Goal: Task Accomplishment & Management: Complete application form

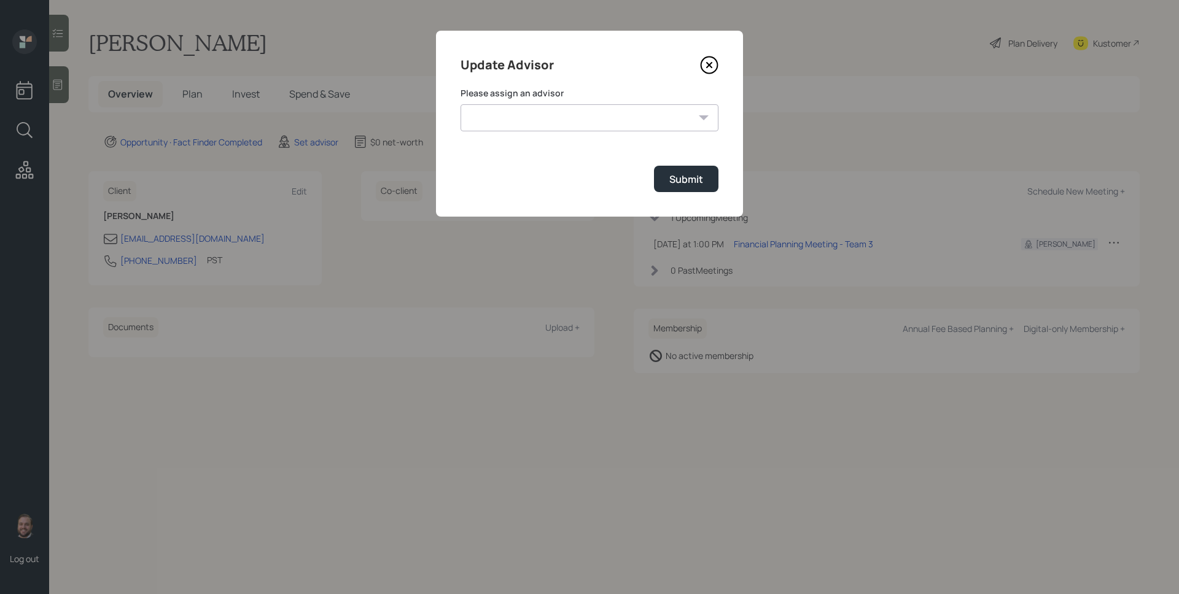
click at [508, 120] on select "Jonah Coleman Tyler End James DiStasi Treva Nostdahl Eric Schwartz Aleksandra S…" at bounding box center [589, 117] width 258 height 27
select select "d946c976-65aa-4529-ac9d-02c4f1114fc0"
click at [460, 104] on select "Jonah Coleman Tyler End James DiStasi Treva Nostdahl Eric Schwartz Aleksandra S…" at bounding box center [589, 117] width 258 height 27
click at [697, 175] on div "Submit" at bounding box center [686, 180] width 34 height 14
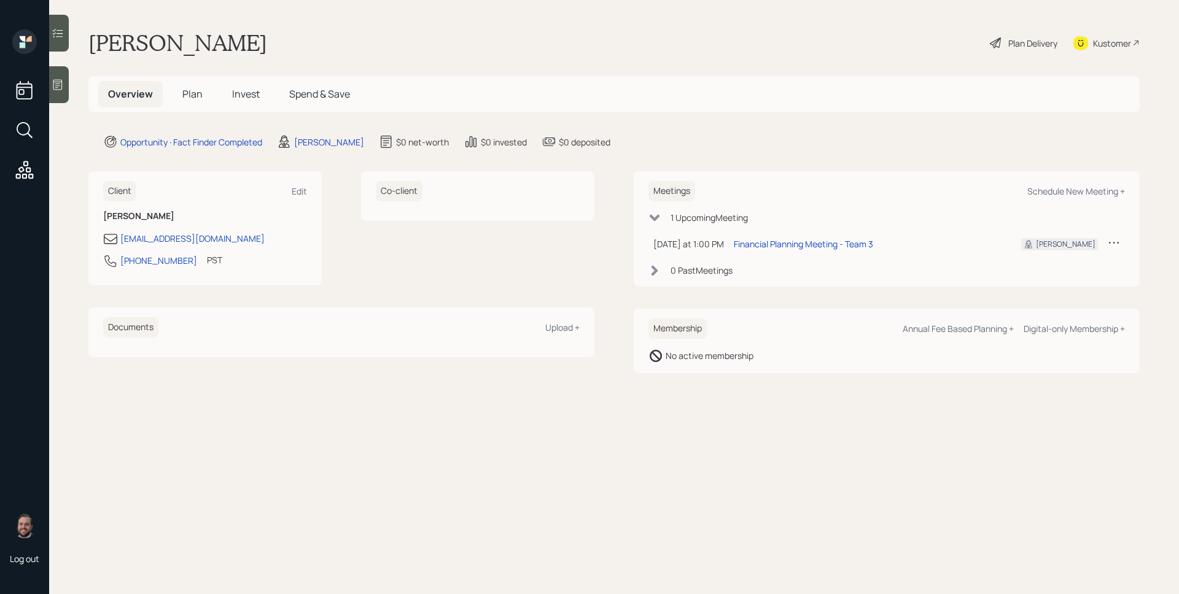
click at [59, 90] on icon at bounding box center [57, 85] width 9 height 10
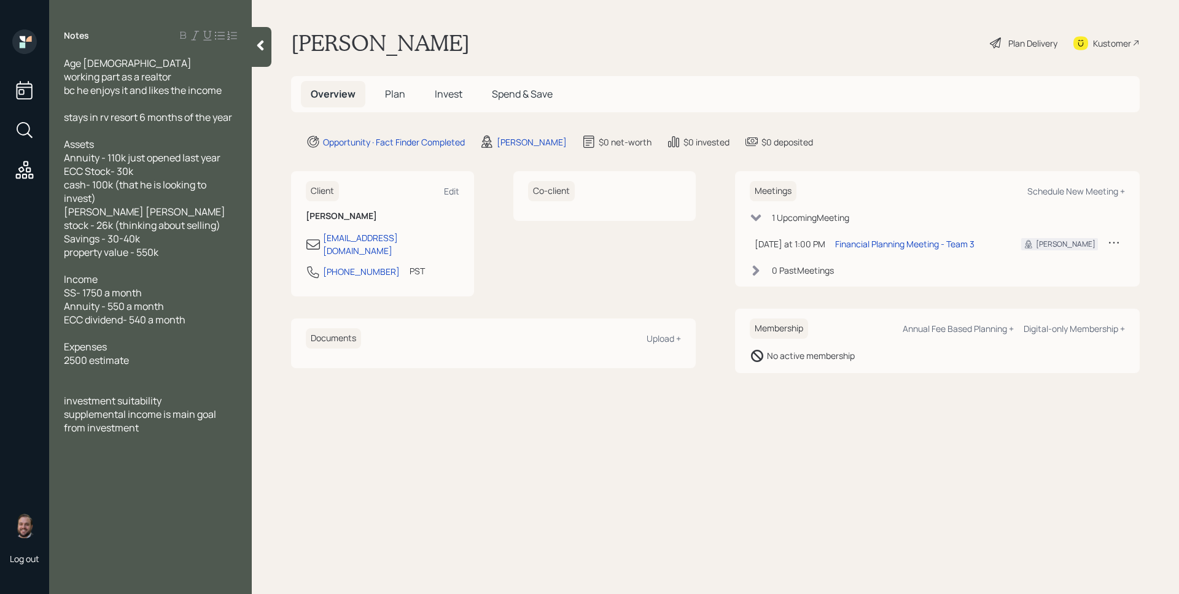
click at [394, 96] on span "Plan" at bounding box center [395, 94] width 20 height 14
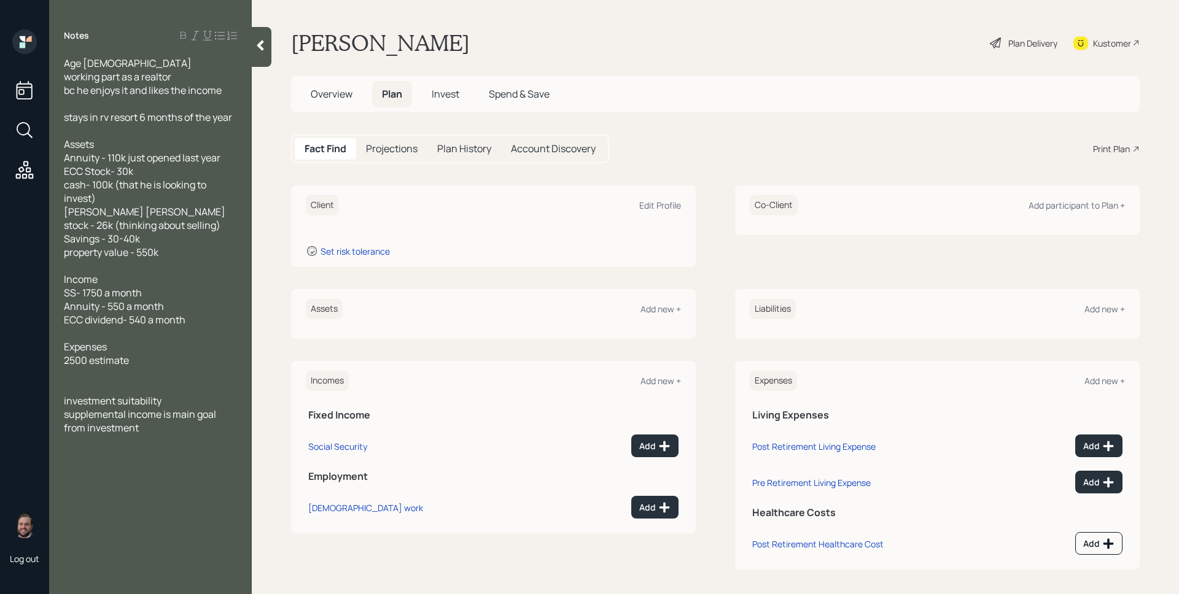
click at [659, 301] on div "Assets Add new +" at bounding box center [493, 309] width 375 height 20
click at [649, 308] on div "Add new +" at bounding box center [660, 309] width 41 height 12
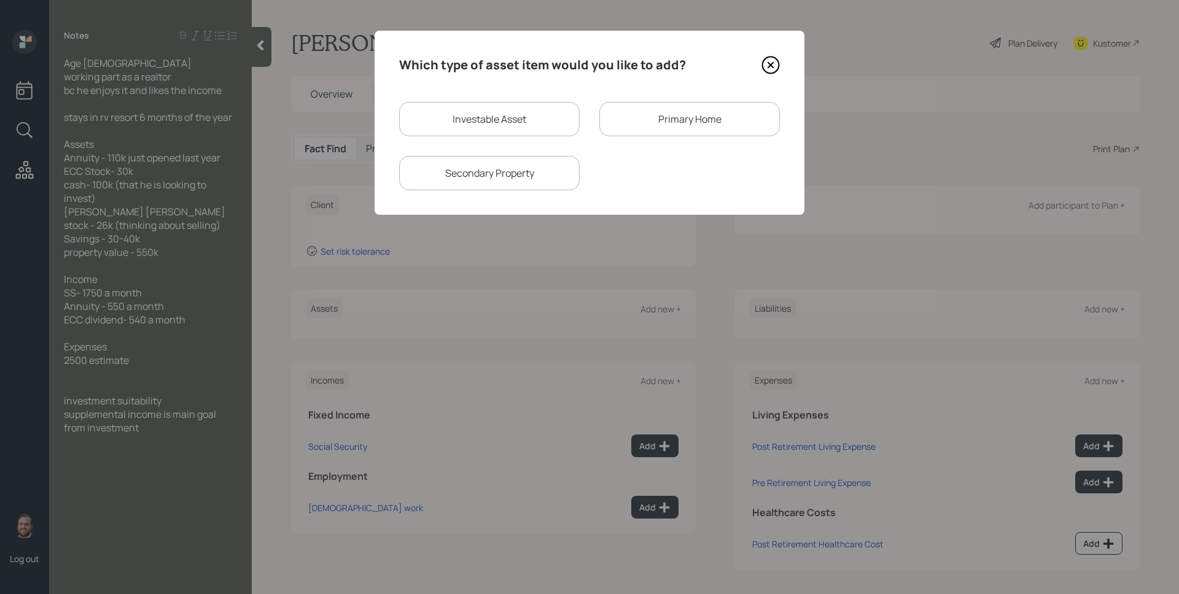
click at [774, 66] on icon at bounding box center [770, 65] width 18 height 18
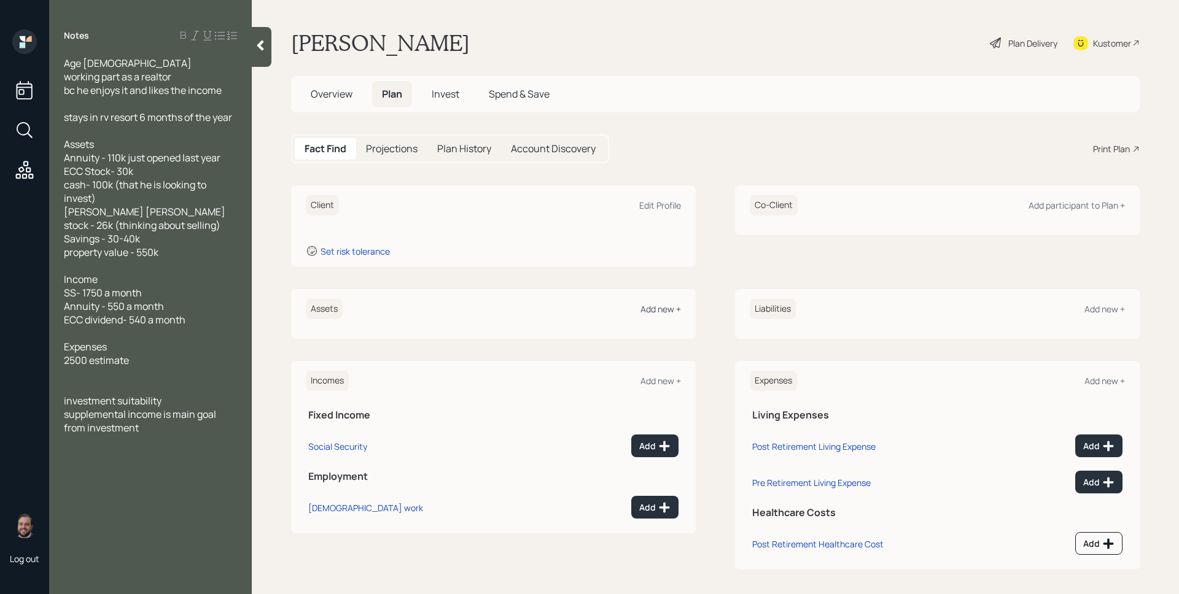
click at [640, 308] on div "Add new +" at bounding box center [660, 309] width 41 height 12
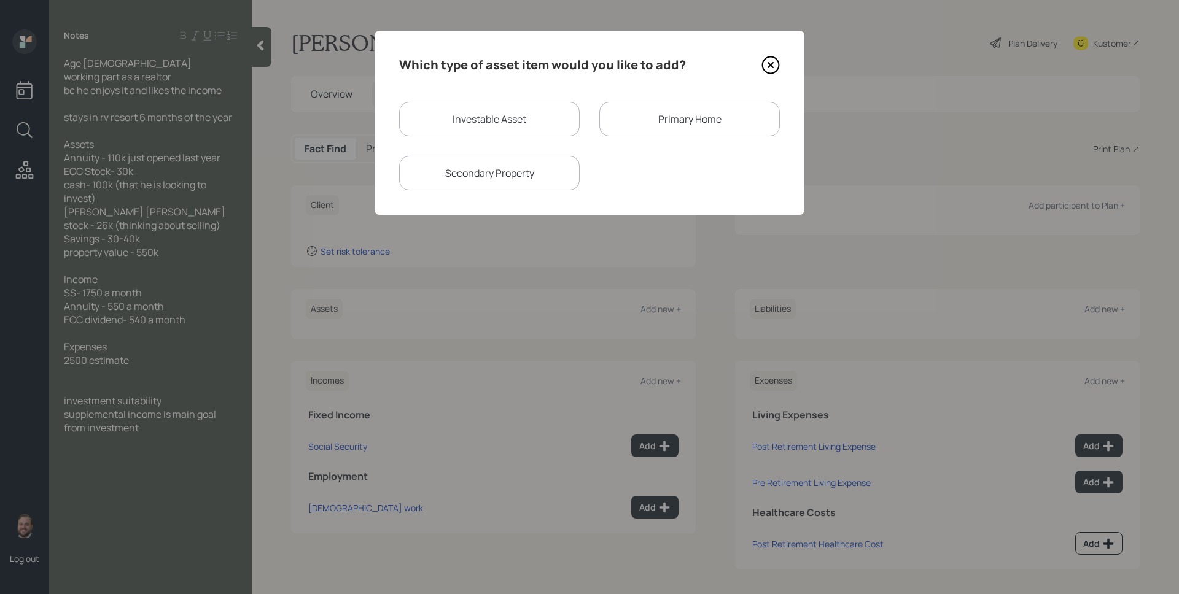
click at [514, 134] on div "Investable Asset" at bounding box center [489, 119] width 181 height 34
select select "taxable"
select select "balanced"
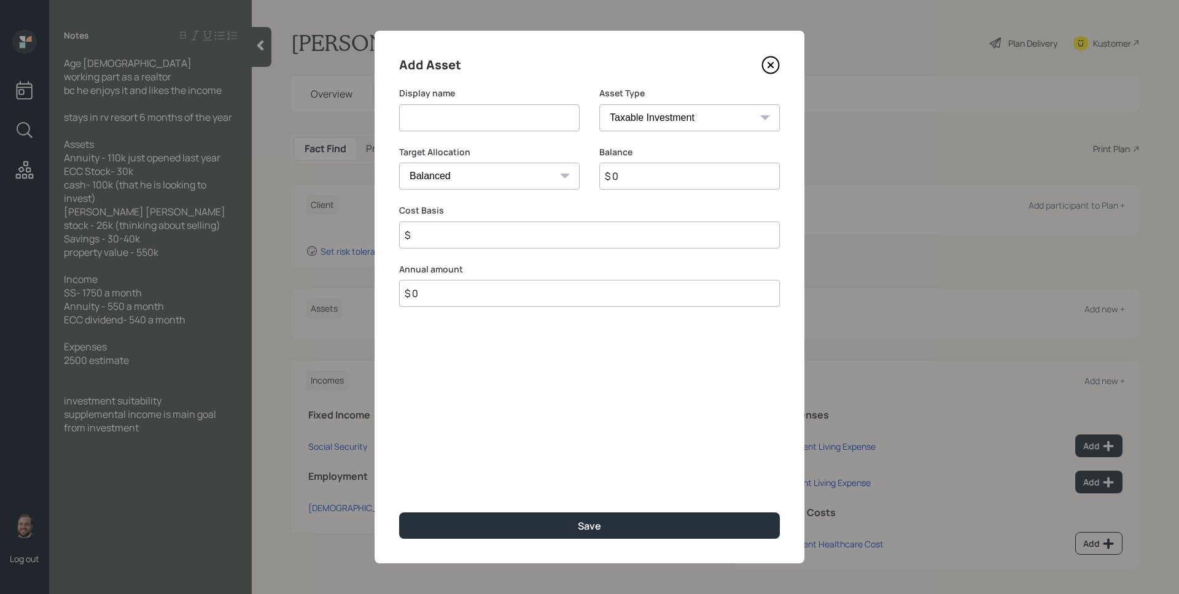
click at [495, 107] on input at bounding box center [489, 117] width 181 height 27
type input "Cash to Invest"
click at [500, 178] on select "Cash Conservative Balanced Aggressive" at bounding box center [489, 176] width 181 height 27
select select "uninvested"
click at [399, 163] on select "Cash Conservative Balanced Aggressive" at bounding box center [489, 176] width 181 height 27
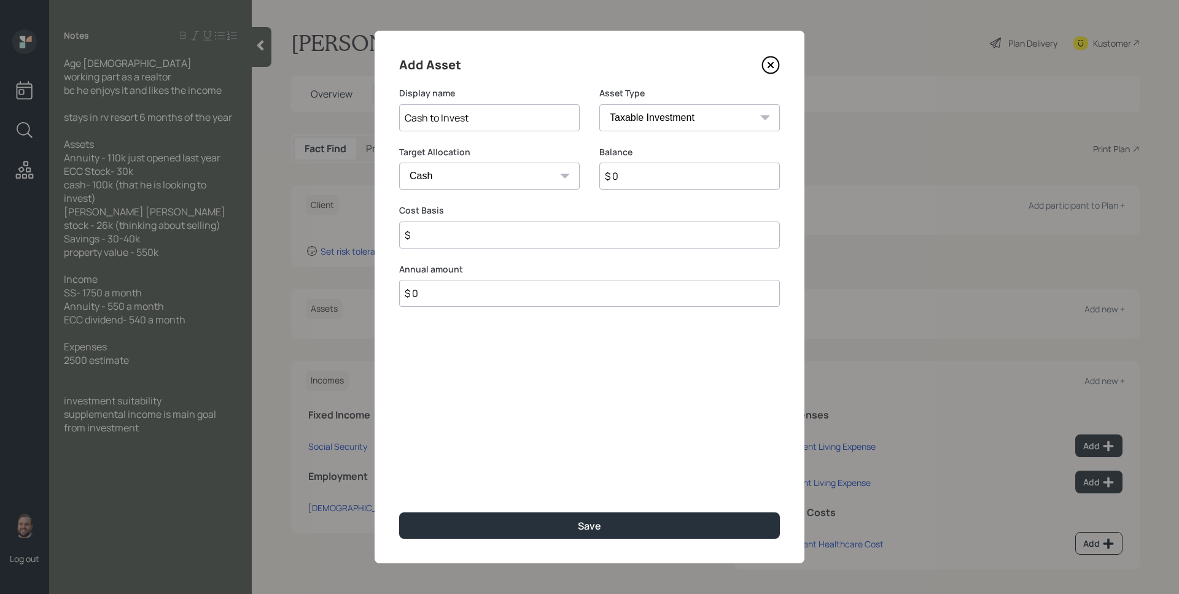
click at [645, 183] on input "$ 0" at bounding box center [689, 176] width 181 height 27
type input "$ 1"
type input "$ 10"
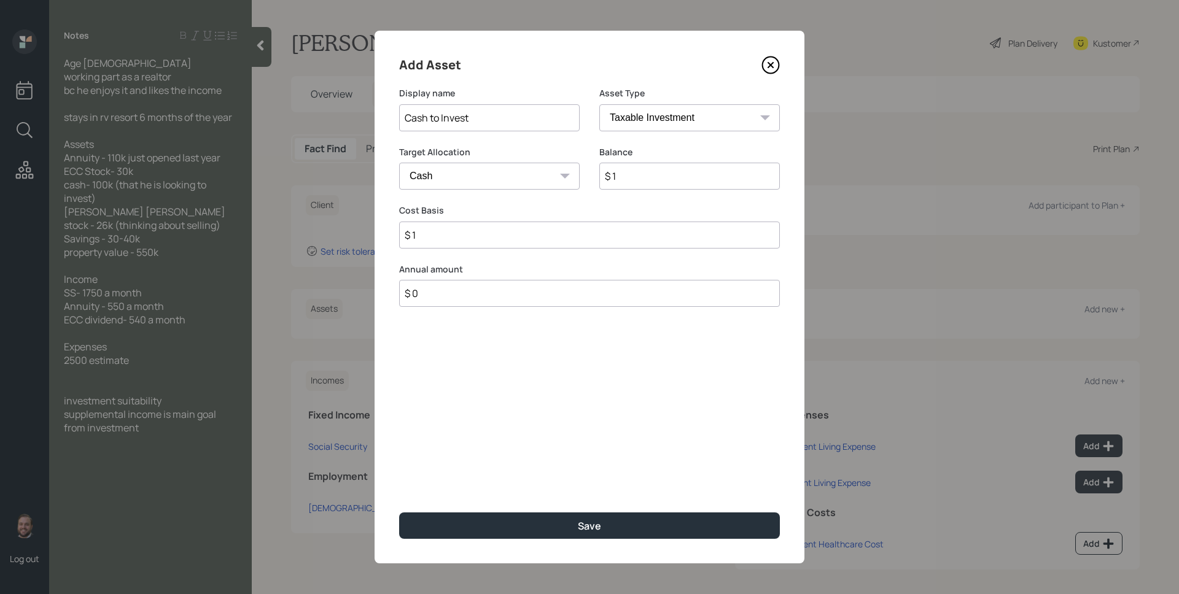
type input "$ 10"
type input "$ 100"
type input "$ 1,000"
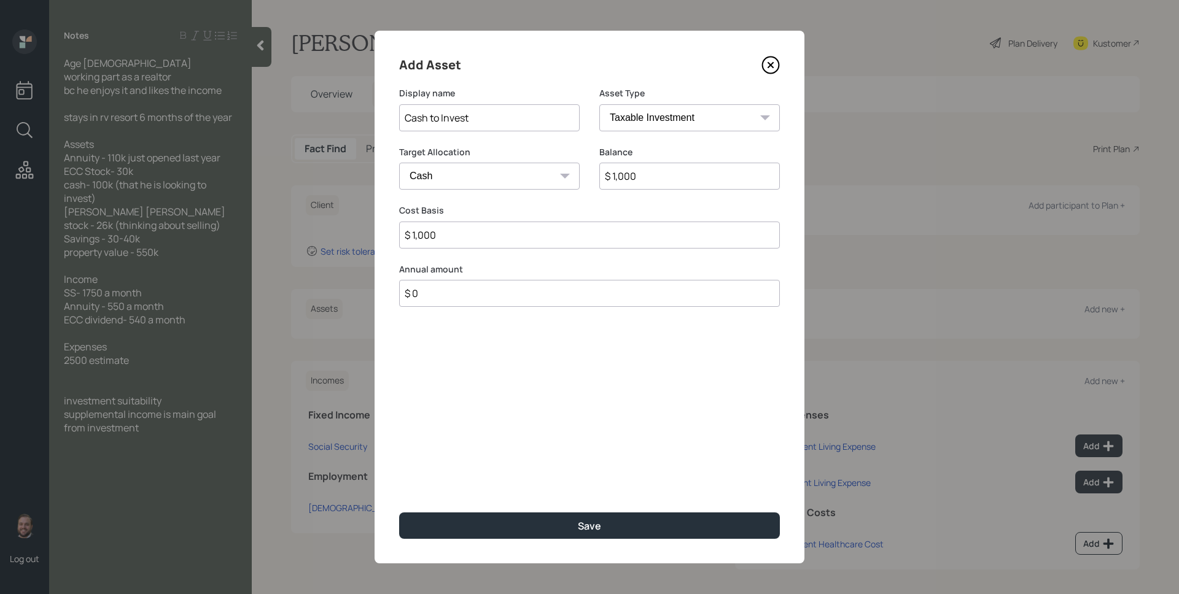
type input "$ 10,000"
type input "$ 100,000"
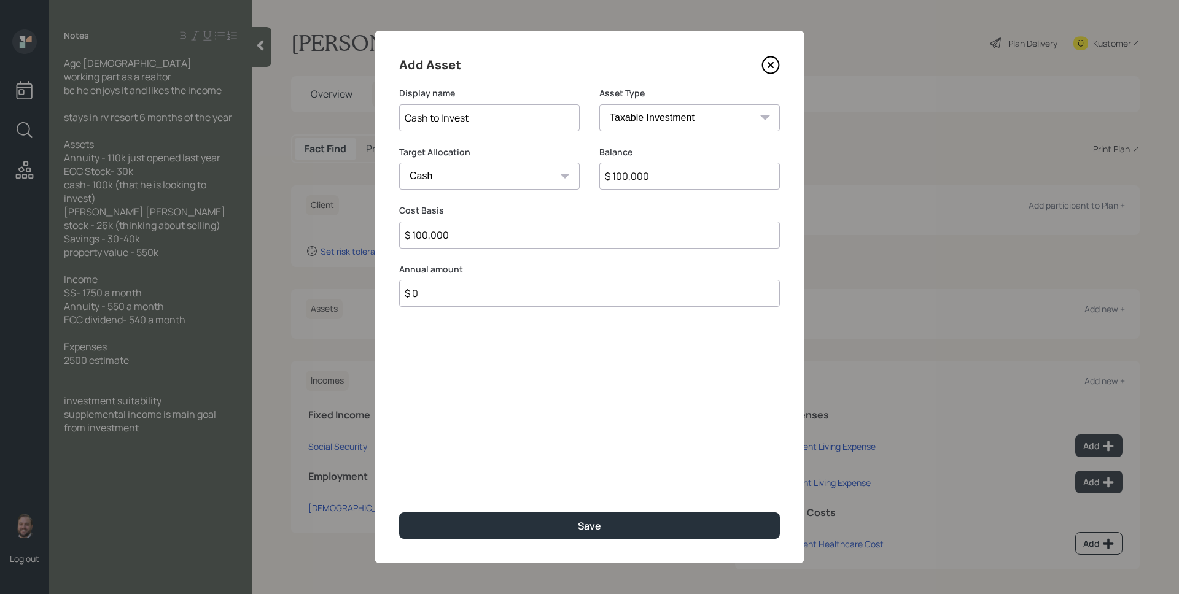
click at [399, 513] on button "Save" at bounding box center [589, 526] width 381 height 26
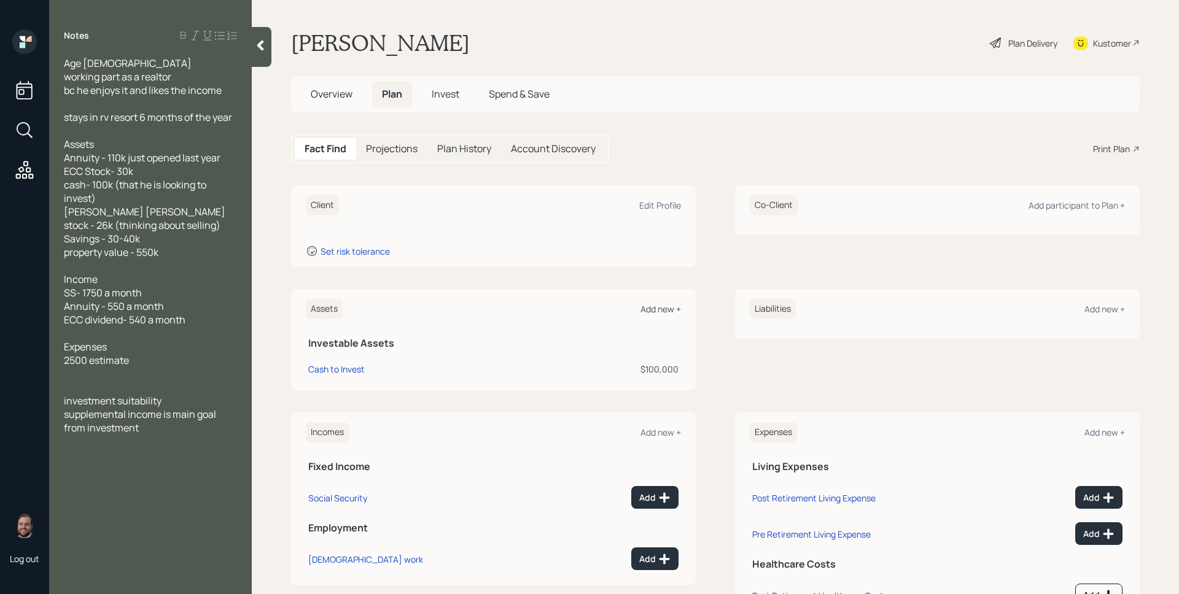
click at [663, 308] on div "Add new +" at bounding box center [660, 309] width 41 height 12
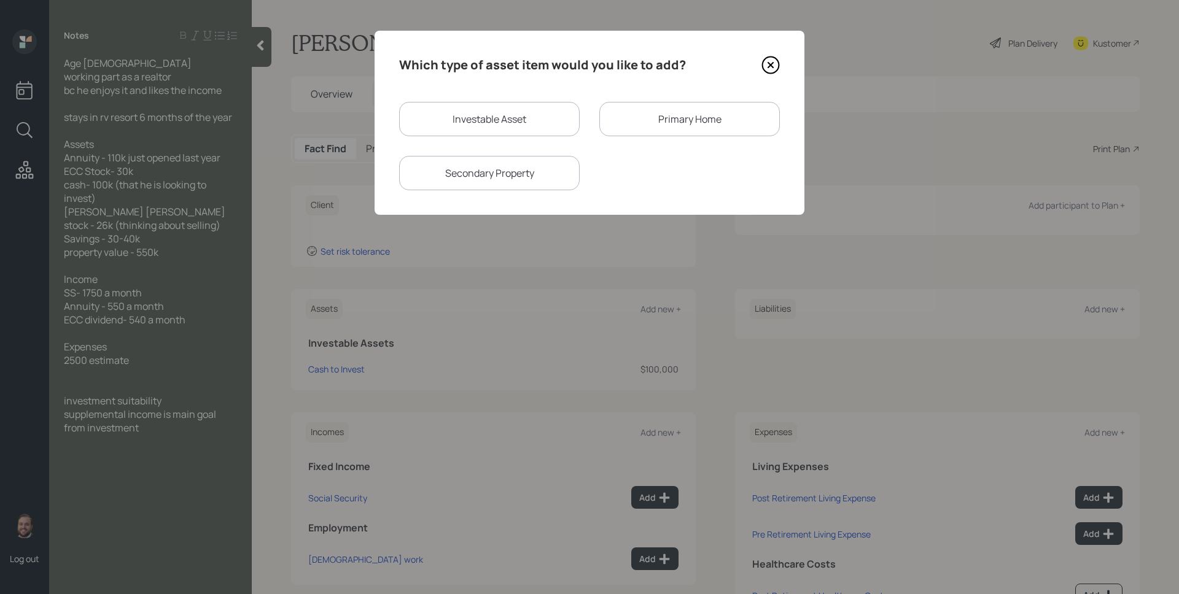
click at [492, 104] on div "Investable Asset" at bounding box center [489, 119] width 181 height 34
select select "taxable"
select select "balanced"
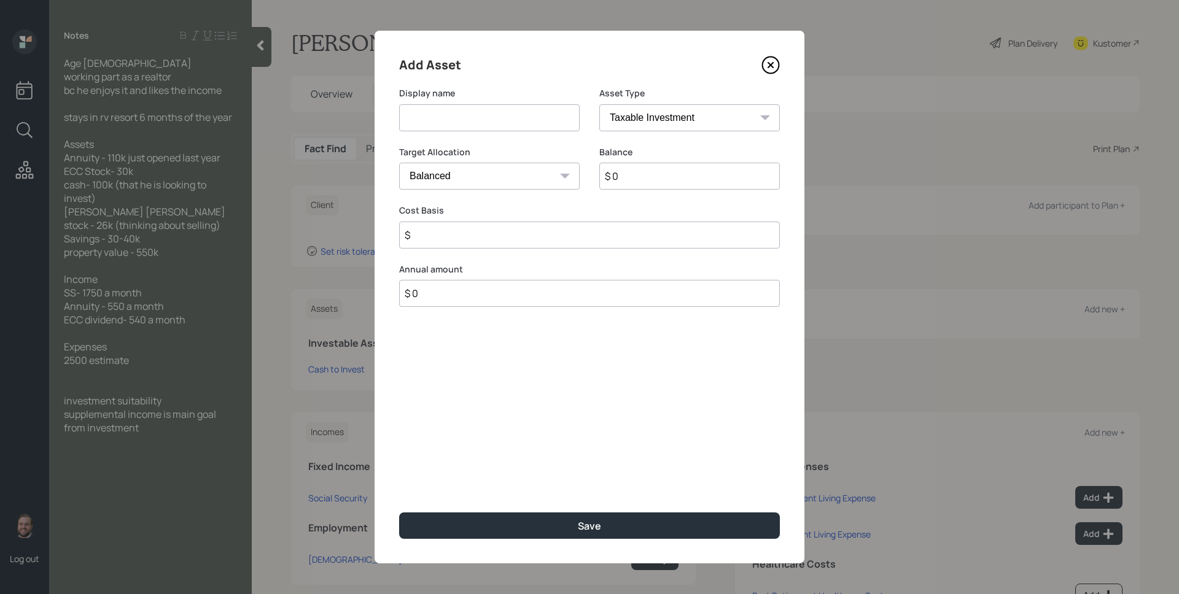
click at [491, 109] on input at bounding box center [489, 117] width 181 height 27
type input "Savings"
click at [671, 103] on div "Asset Type SEP IRA IRA Roth IRA 401(k) Roth 401(k) 403(b) Roth 403(b) 457(b) Ro…" at bounding box center [689, 109] width 181 height 44
click at [676, 121] on select "SEP IRA IRA Roth IRA 401(k) Roth 401(k) 403(b) Roth 403(b) 457(b) Roth 457(b) H…" at bounding box center [689, 117] width 181 height 27
select select "emergency_fund"
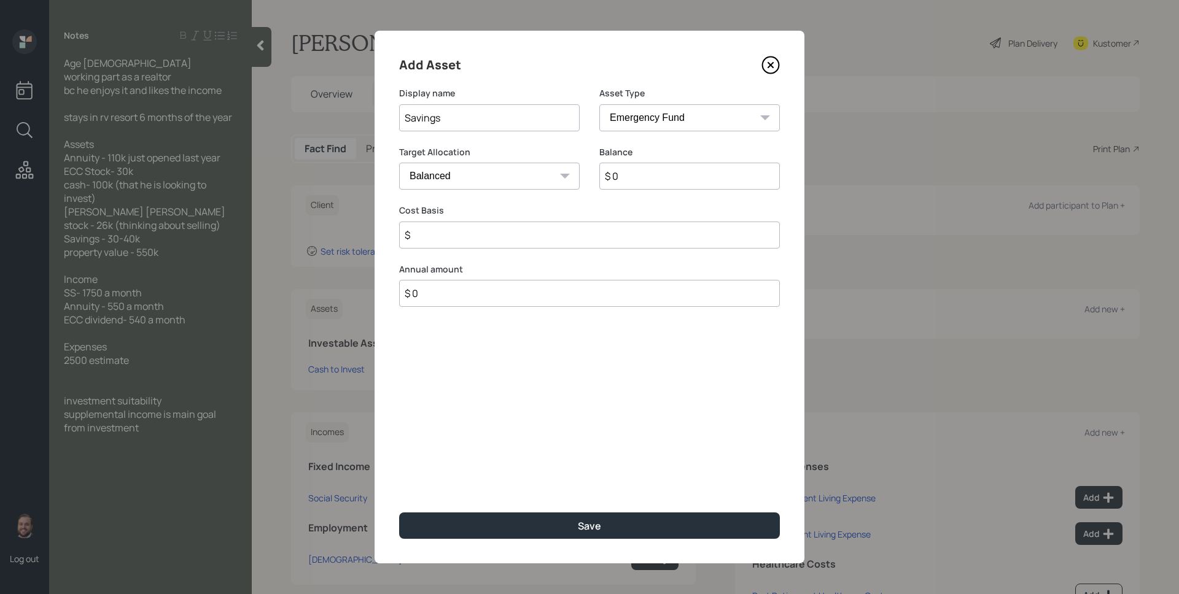
click at [599, 104] on select "SEP IRA IRA Roth IRA 401(k) Roth 401(k) 403(b) Roth 403(b) 457(b) Roth 457(b) H…" at bounding box center [689, 117] width 181 height 27
click at [656, 174] on input "$ 0" at bounding box center [589, 176] width 381 height 27
type input "$ 35,000"
click at [399, 513] on button "Save" at bounding box center [589, 526] width 381 height 26
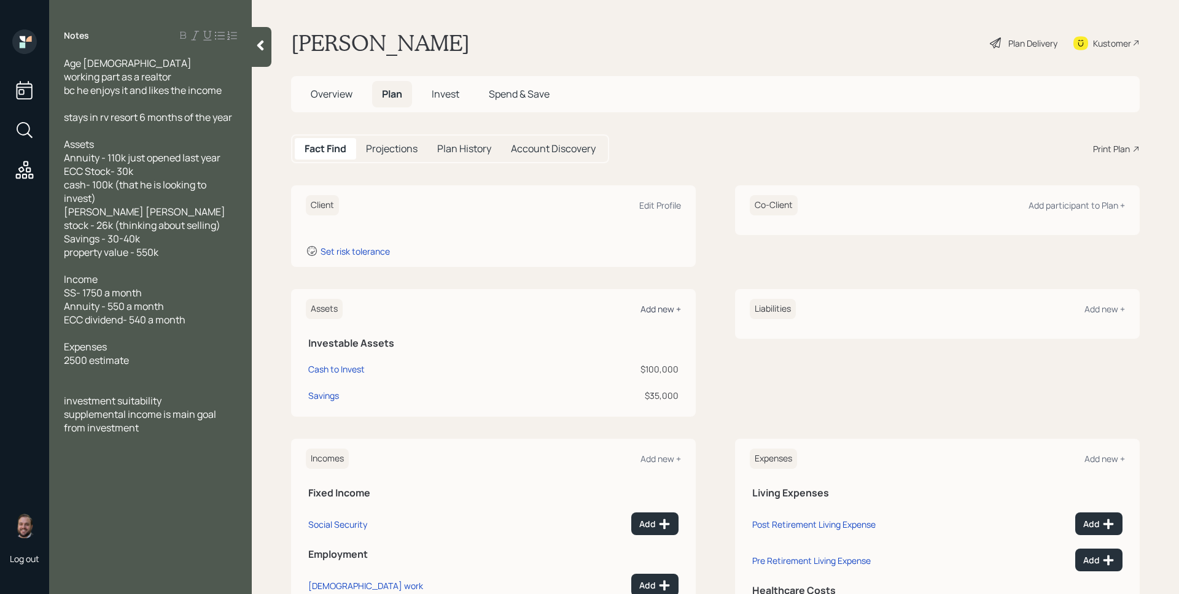
click at [664, 313] on div "Add new +" at bounding box center [660, 309] width 41 height 12
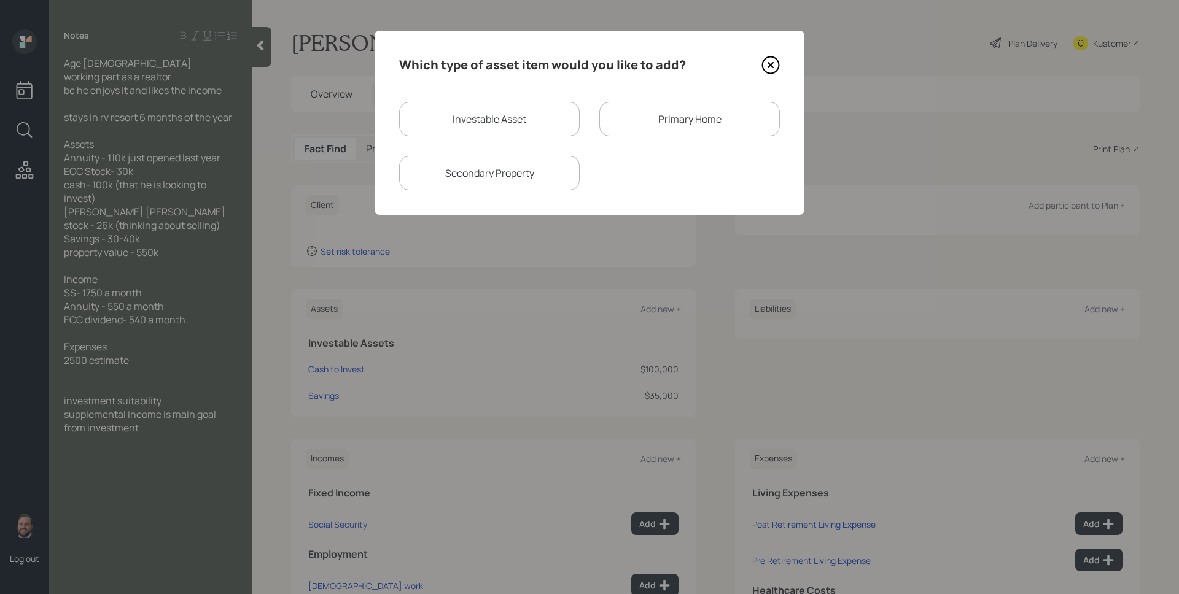
click at [661, 131] on div "Primary Home" at bounding box center [689, 119] width 181 height 34
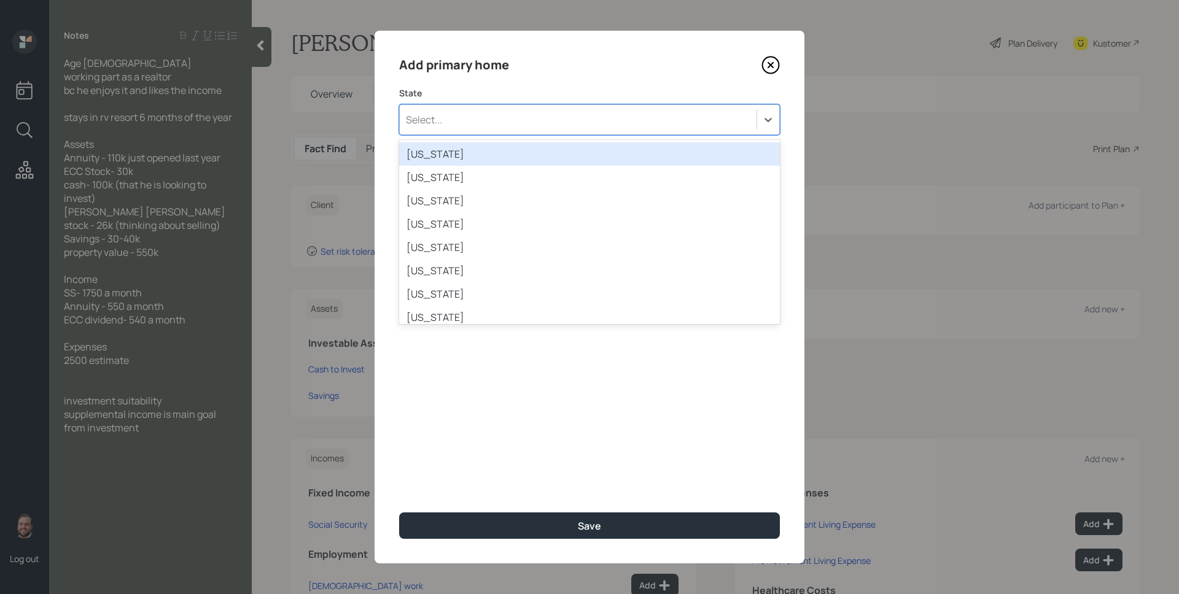
click at [500, 109] on div "Select..." at bounding box center [589, 119] width 381 height 31
type input "ore"
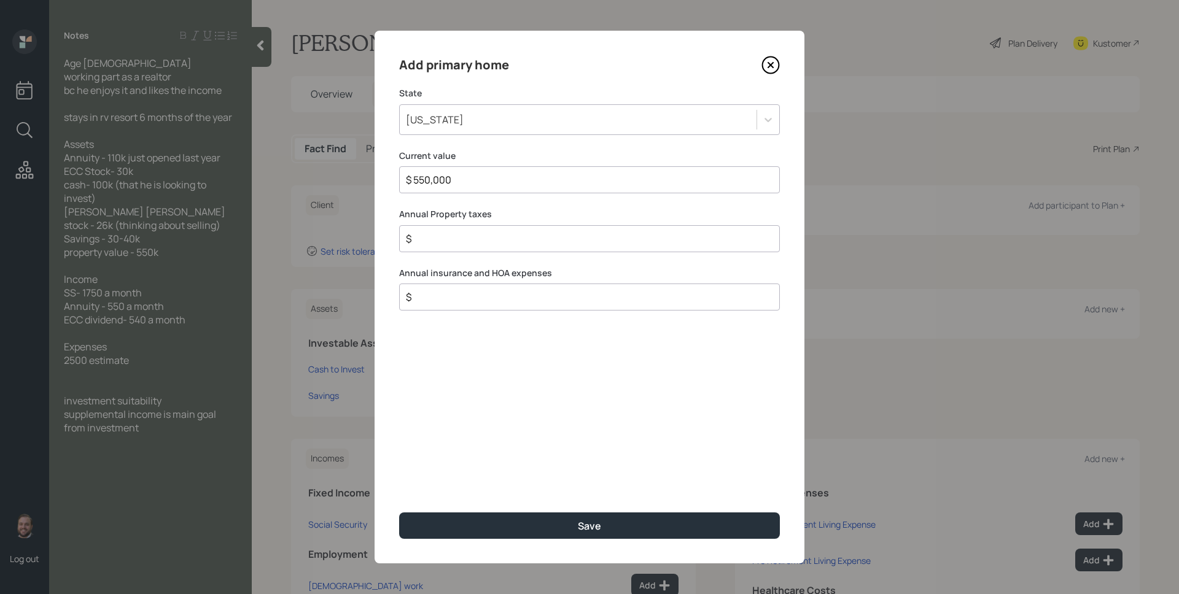
type input "$ 550,000"
click at [399, 513] on button "Save" at bounding box center [589, 526] width 381 height 26
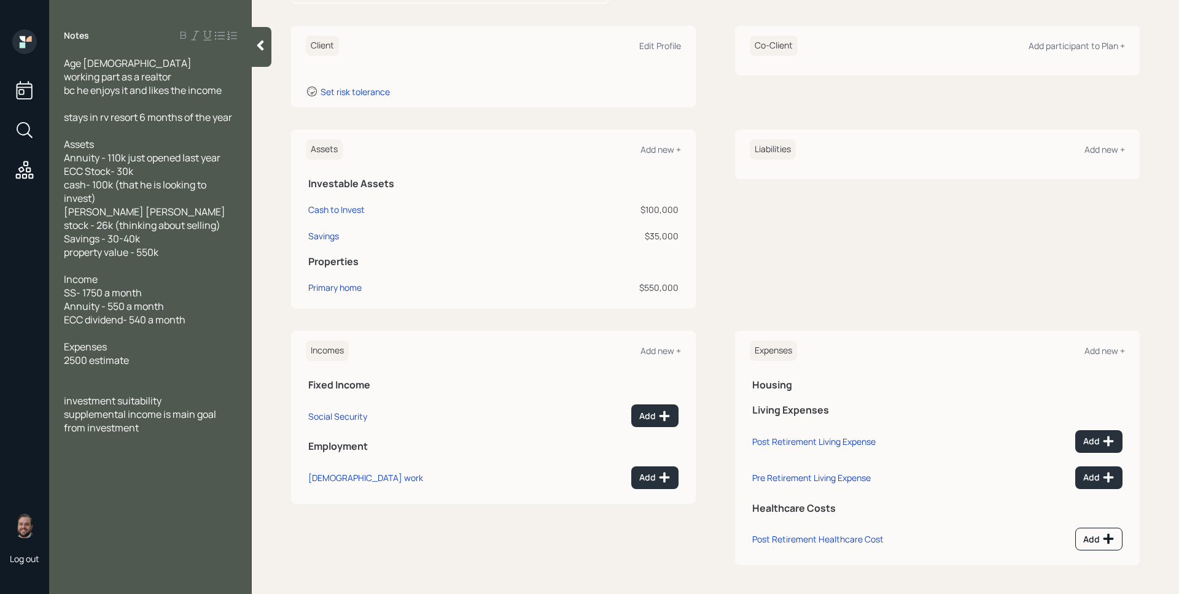
scroll to position [160, 0]
click at [653, 415] on div "Add" at bounding box center [654, 416] width 31 height 12
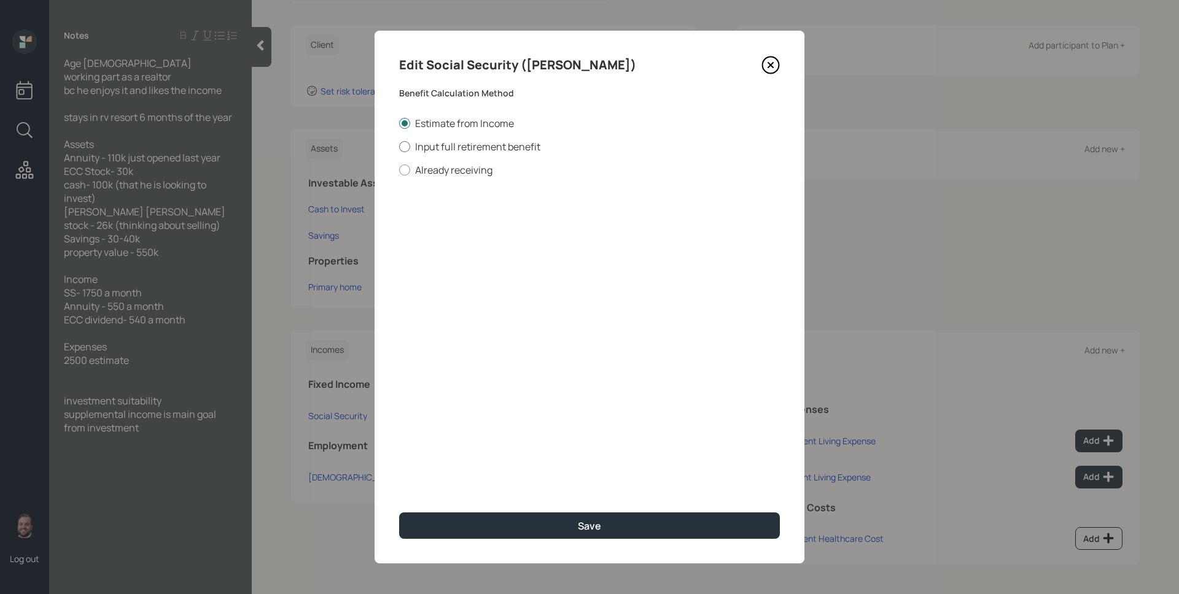
click at [496, 150] on label "Input full retirement benefit" at bounding box center [589, 147] width 381 height 14
click at [399, 147] on input "Input full retirement benefit" at bounding box center [398, 146] width 1 height 1
radio input "true"
click at [462, 171] on label "Already receiving" at bounding box center [589, 170] width 381 height 14
click at [399, 170] on input "Already receiving" at bounding box center [398, 169] width 1 height 1
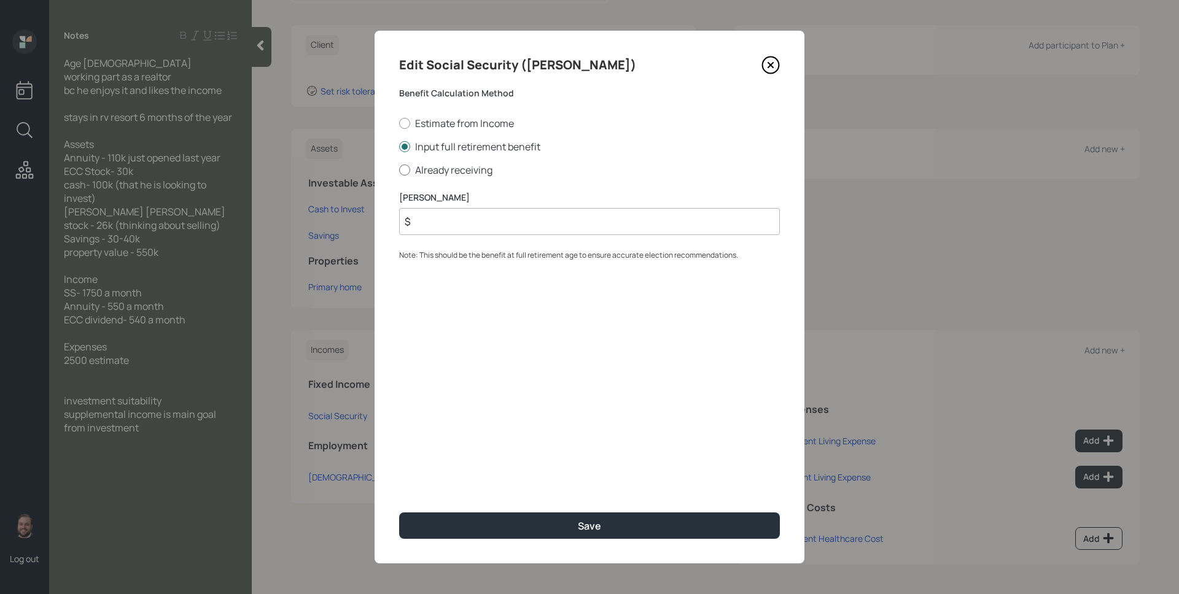
radio input "true"
click at [452, 128] on label "Estimate from Income" at bounding box center [589, 124] width 381 height 14
click at [399, 123] on input "Estimate from Income" at bounding box center [398, 123] width 1 height 1
radio input "true"
click at [449, 173] on label "Already receiving" at bounding box center [589, 170] width 381 height 14
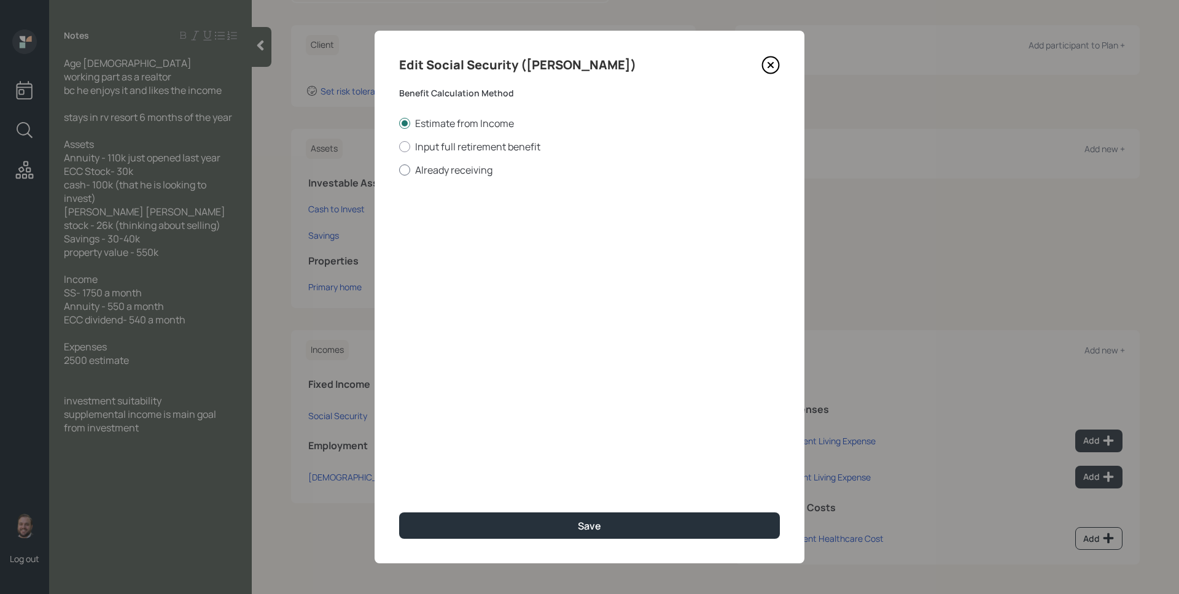
click at [399, 170] on input "Already receiving" at bounding box center [398, 169] width 1 height 1
radio input "true"
click at [466, 226] on input "$" at bounding box center [589, 221] width 381 height 27
type input "$ 1,750"
type input "62"
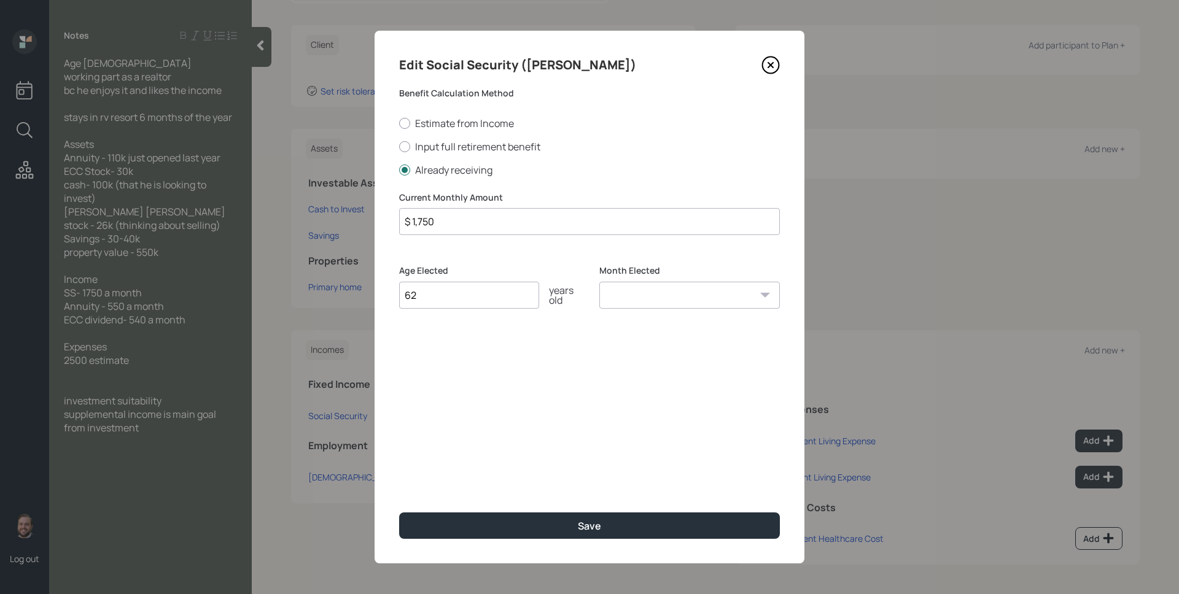
select select "1"
click at [599, 282] on select "January February March April May June July August September October November De…" at bounding box center [689, 295] width 181 height 27
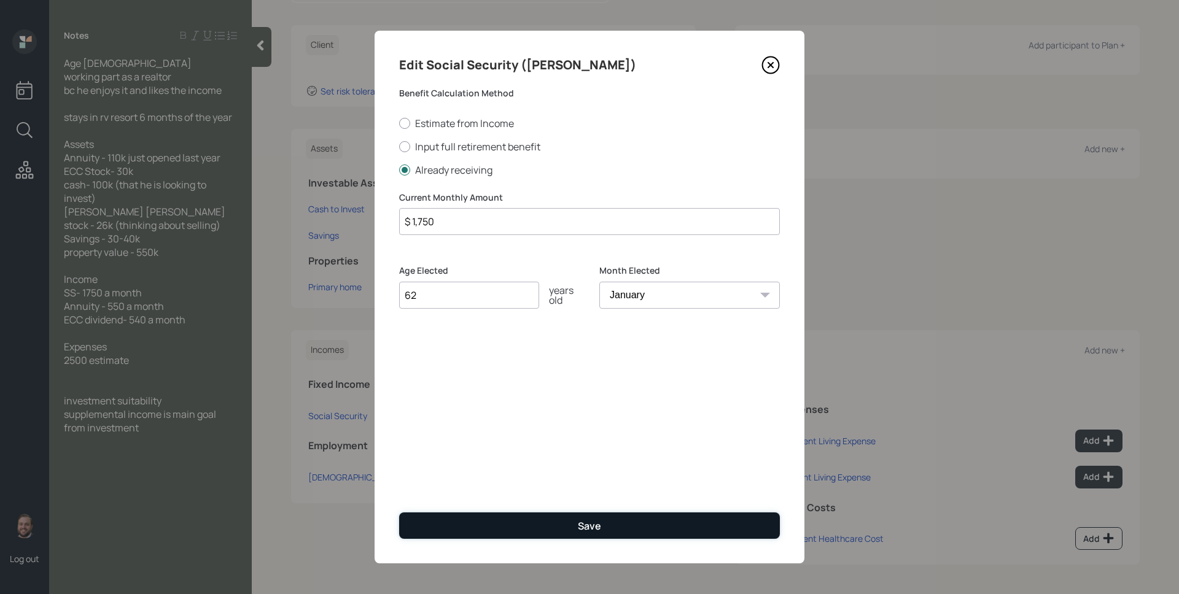
click at [572, 519] on button "Save" at bounding box center [589, 526] width 381 height 26
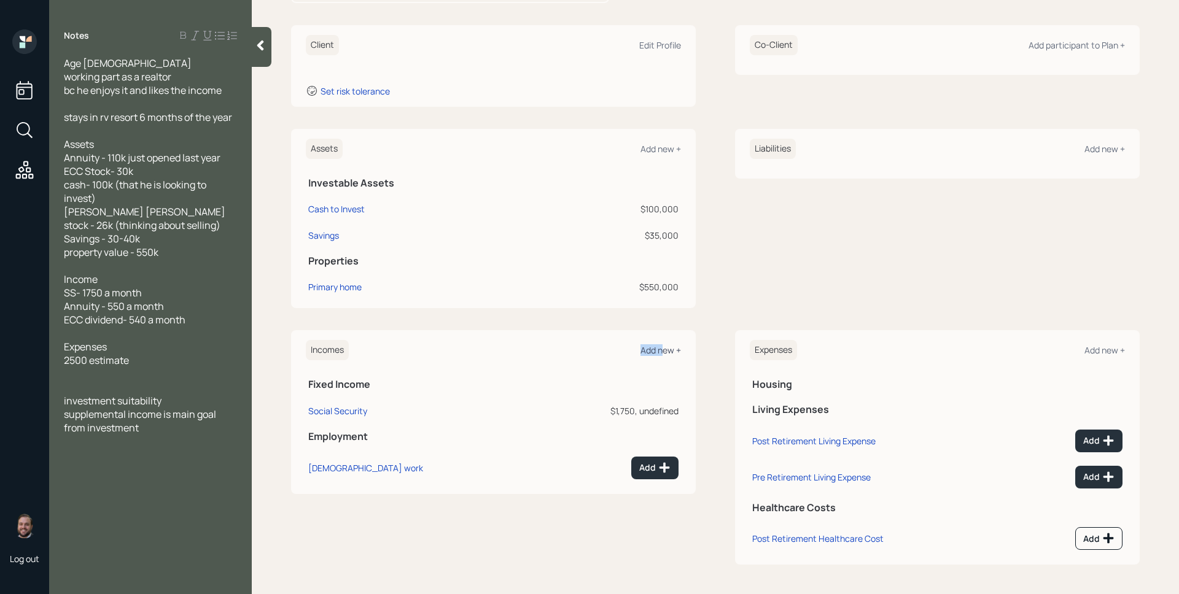
click at [657, 344] on div "Add new +" at bounding box center [660, 350] width 41 height 12
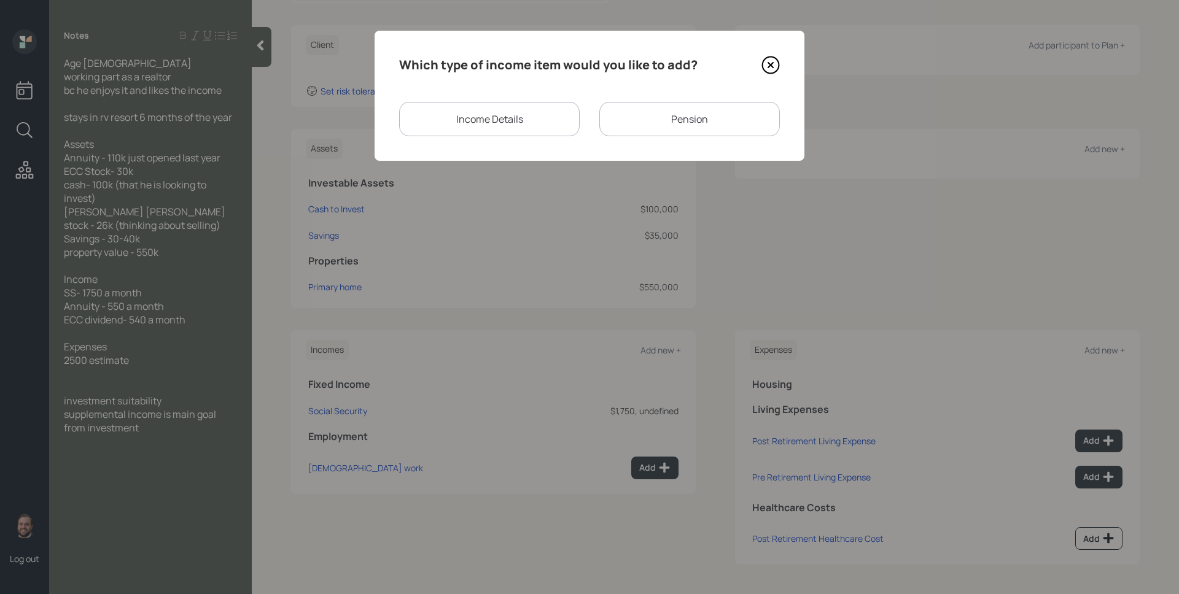
click at [479, 117] on div "Income Details" at bounding box center [489, 119] width 181 height 34
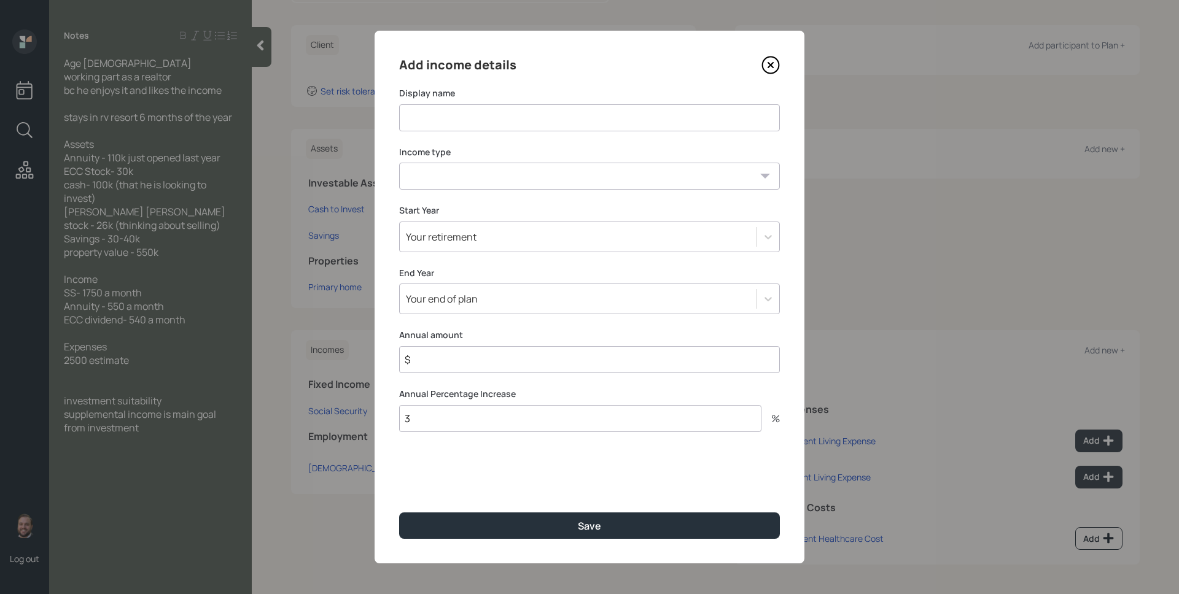
drag, startPoint x: 780, startPoint y: 67, endPoint x: 769, endPoint y: 74, distance: 12.4
click at [779, 67] on div "Add income details Display name Income type Full-time work Part-time work Self …" at bounding box center [590, 297] width 430 height 533
click at [774, 68] on icon at bounding box center [770, 65] width 18 height 18
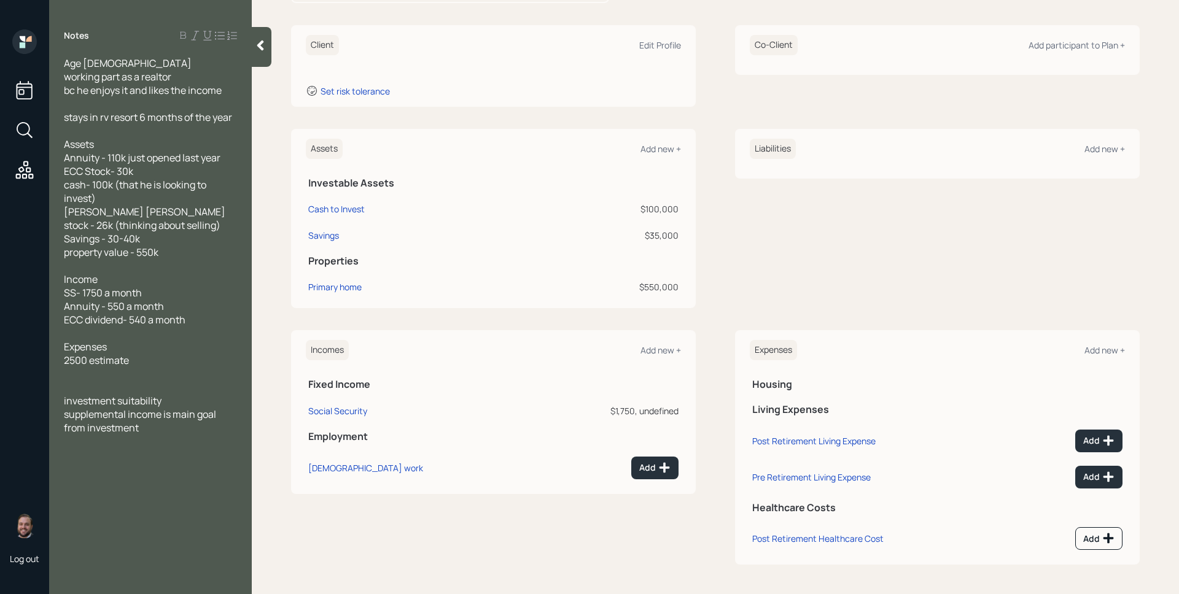
click at [649, 342] on div "Incomes Add new +" at bounding box center [493, 350] width 375 height 20
click at [656, 351] on div "Add new +" at bounding box center [660, 350] width 41 height 12
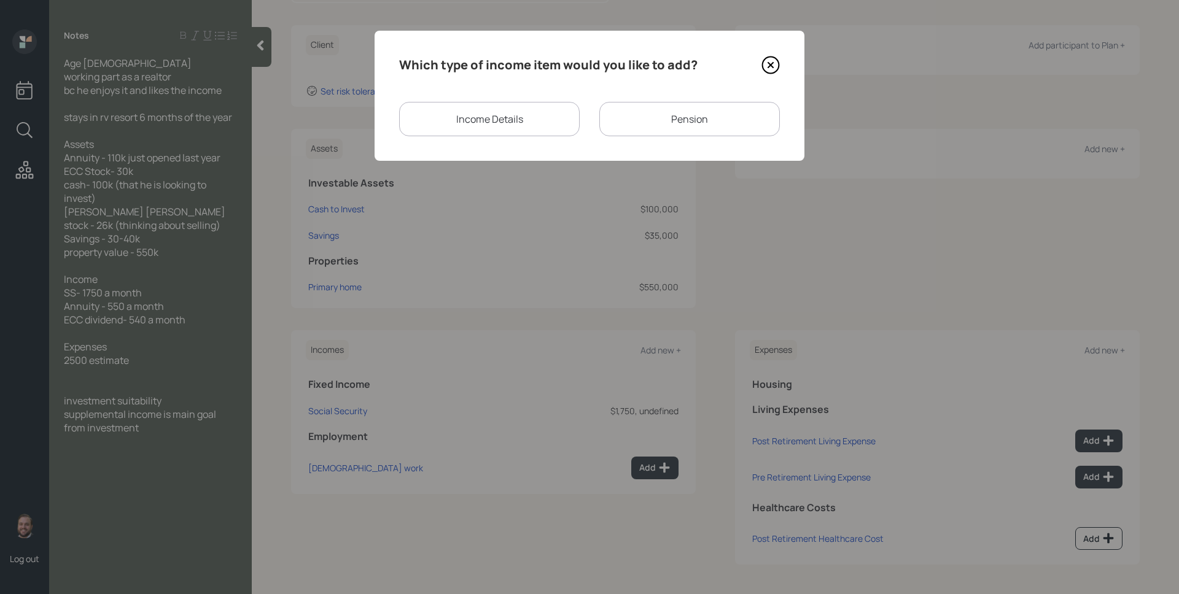
click at [681, 114] on div "Pension" at bounding box center [689, 119] width 181 height 34
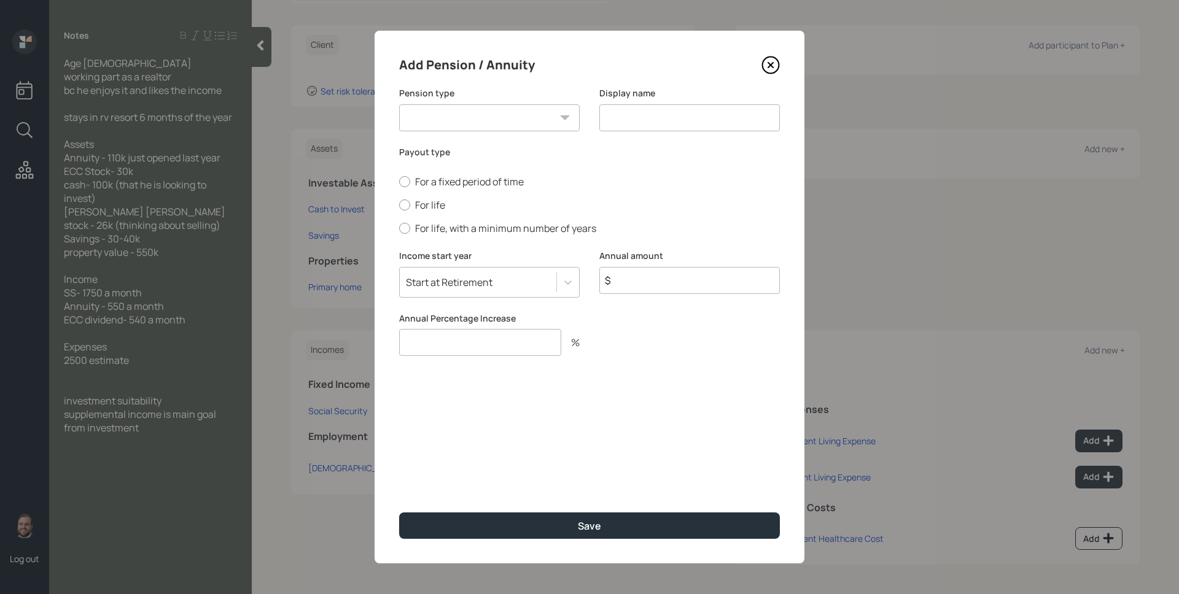
click at [511, 107] on select "Pension Annuity" at bounding box center [489, 117] width 181 height 27
select select "annuity"
click at [399, 104] on select "Pension Annuity" at bounding box center [489, 117] width 181 height 27
click at [648, 120] on input at bounding box center [689, 117] width 181 height 27
type input "Annuity"
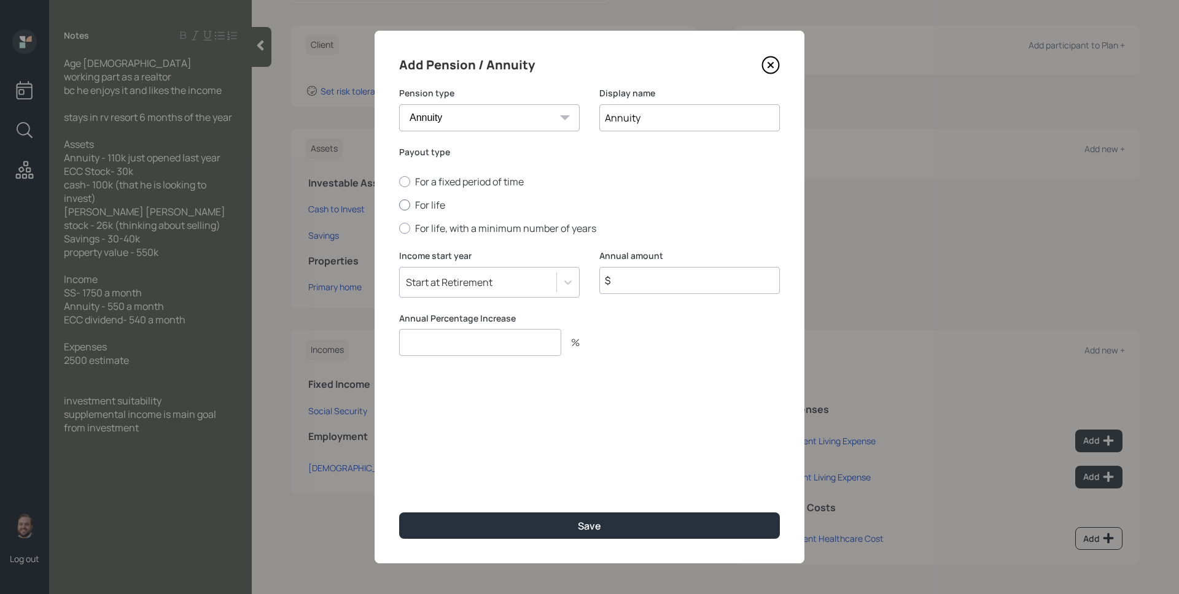
click at [429, 203] on label "For life" at bounding box center [589, 205] width 381 height 14
click at [399, 205] on input "For life" at bounding box center [398, 205] width 1 height 1
radio input "true"
click at [669, 285] on input "$" at bounding box center [689, 280] width 181 height 27
type input "$ 6,600"
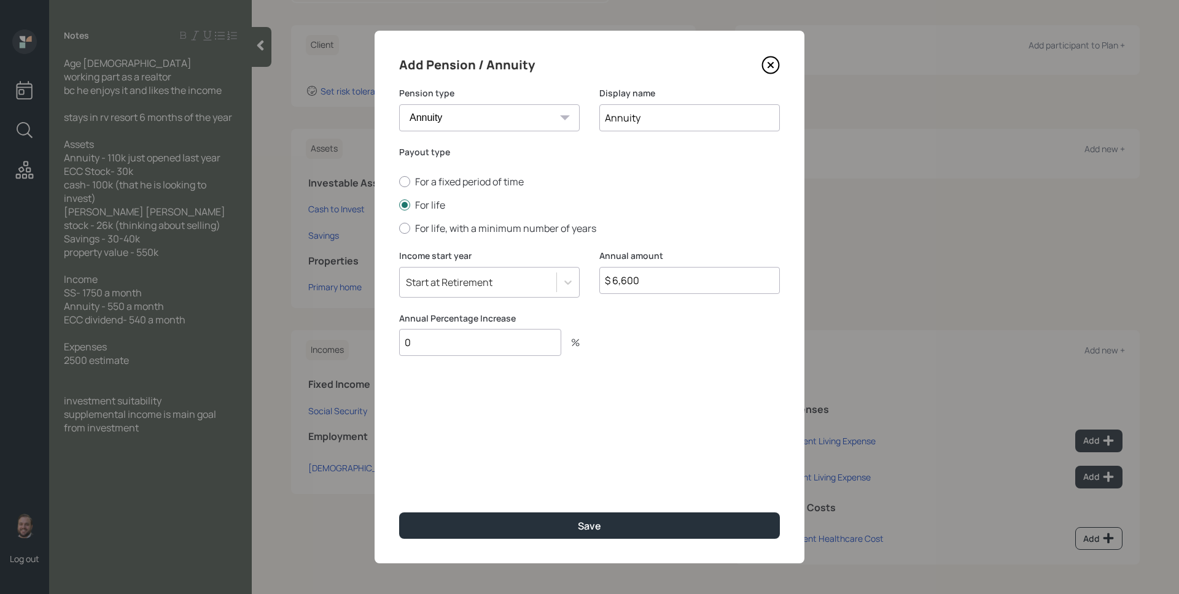
type input "0"
click at [399, 513] on button "Save" at bounding box center [589, 526] width 381 height 26
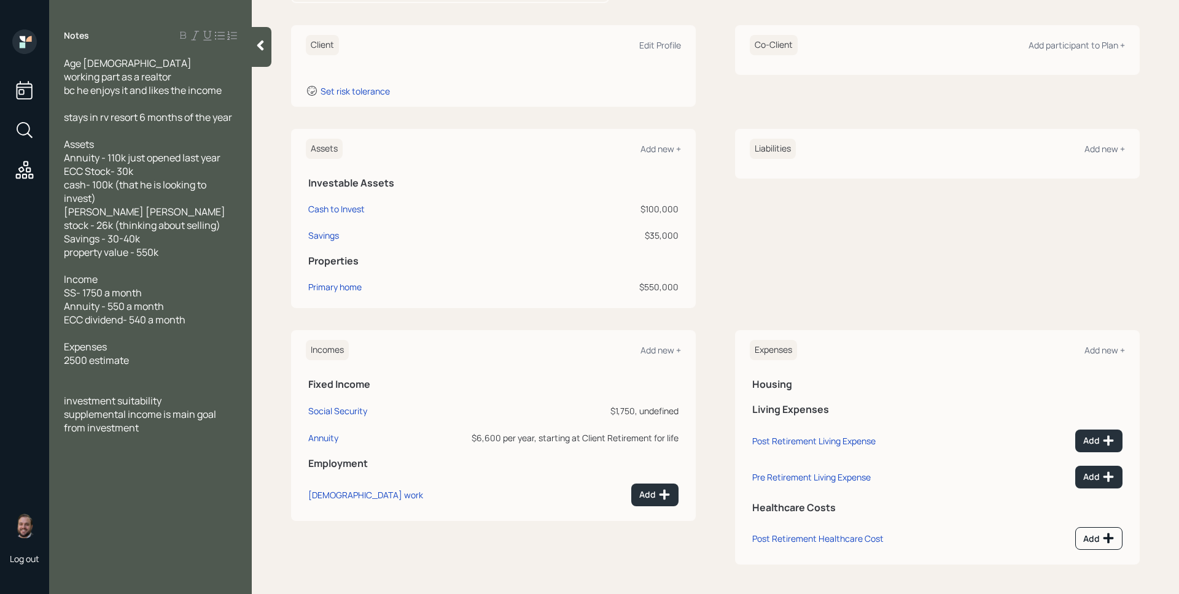
click at [663, 157] on div "Assets Add new +" at bounding box center [493, 149] width 375 height 20
click at [666, 151] on div "Add new +" at bounding box center [660, 149] width 41 height 12
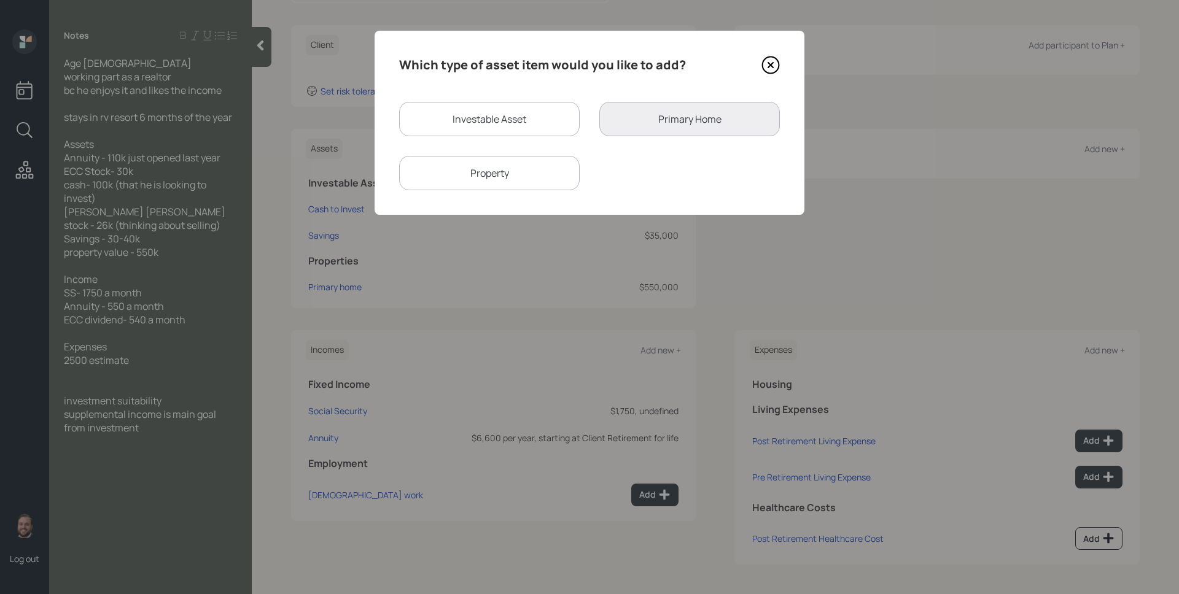
click at [388, 90] on div "Which type of asset item would you like to add? Investable Asset Primary Home P…" at bounding box center [590, 123] width 430 height 184
click at [441, 114] on div "Investable Asset" at bounding box center [489, 119] width 181 height 34
select select "taxable"
select select "balanced"
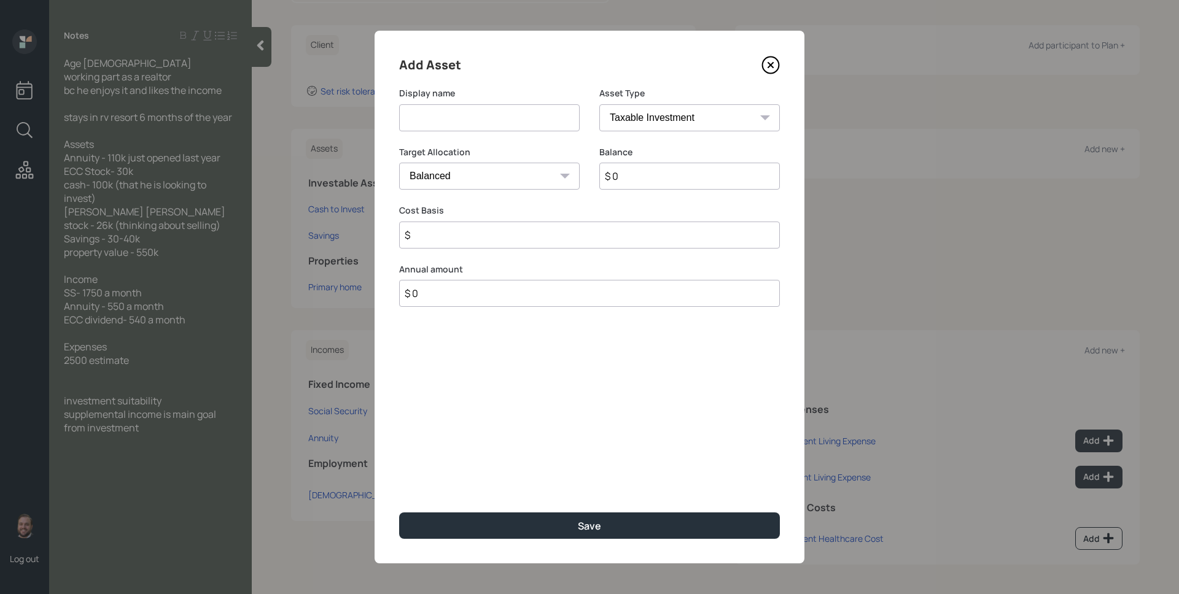
click at [441, 114] on input at bounding box center [489, 117] width 181 height 27
type input "ECC Stock"
click at [667, 187] on input "$ 0" at bounding box center [689, 176] width 181 height 27
type input "$ 30,000"
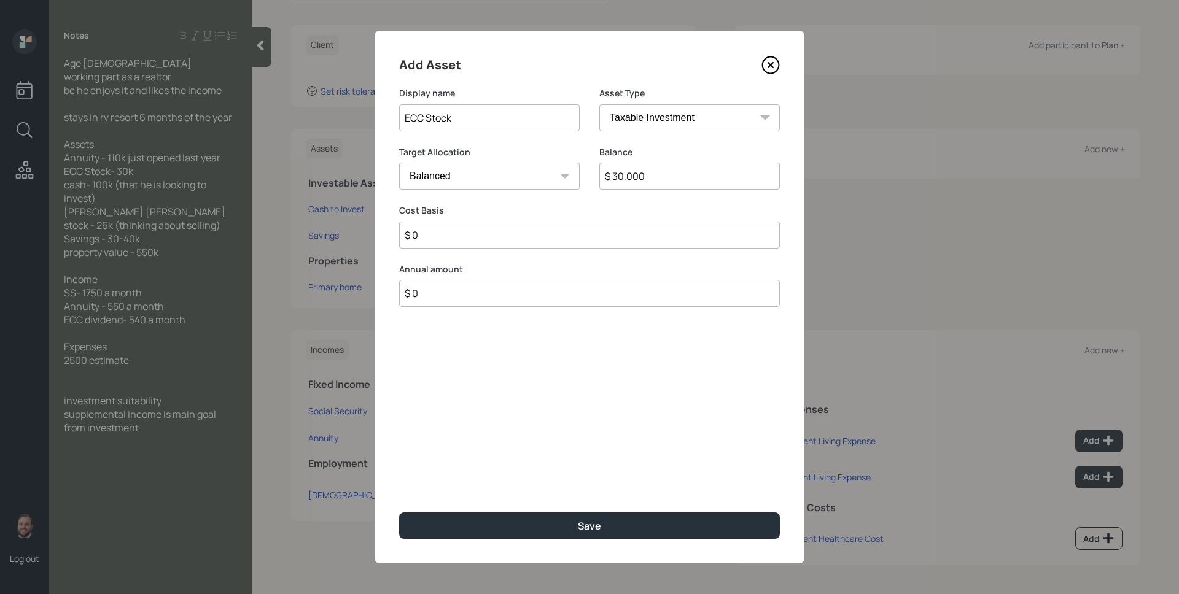
type input "$ 0"
click at [399, 513] on button "Save" at bounding box center [589, 526] width 381 height 26
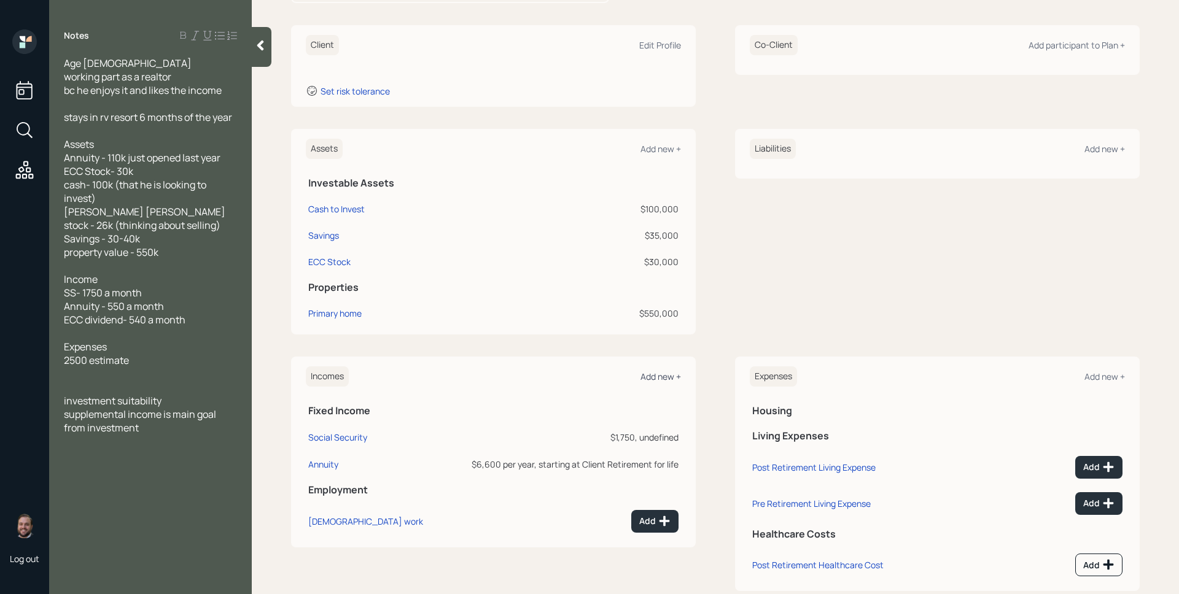
click at [654, 378] on div "Add new +" at bounding box center [660, 377] width 41 height 12
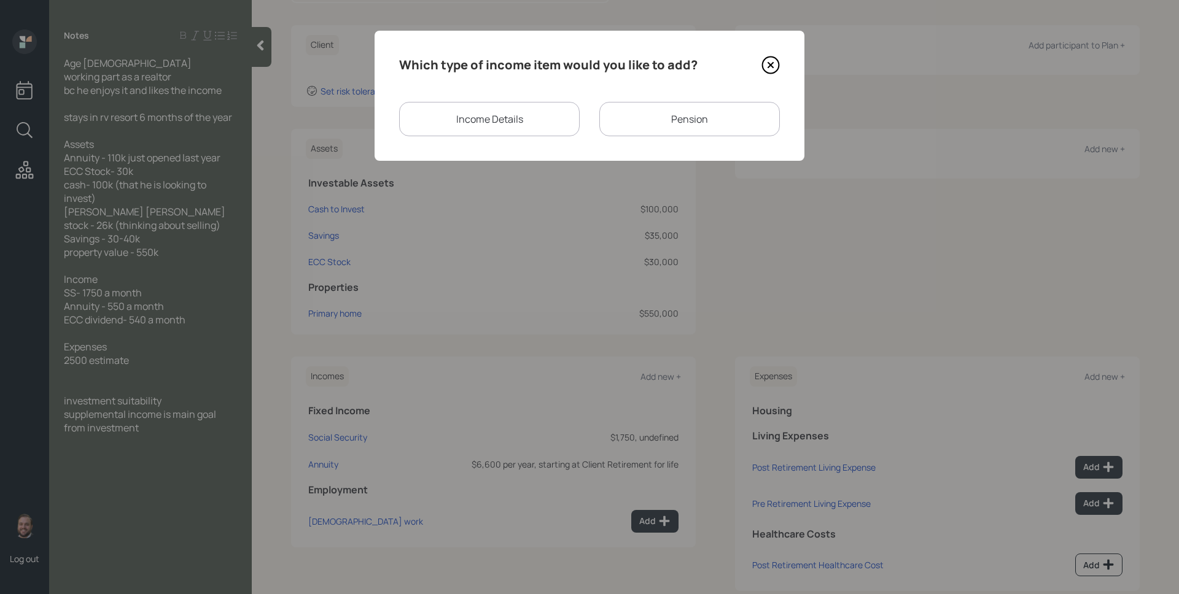
click at [546, 118] on div "Income Details" at bounding box center [489, 119] width 181 height 34
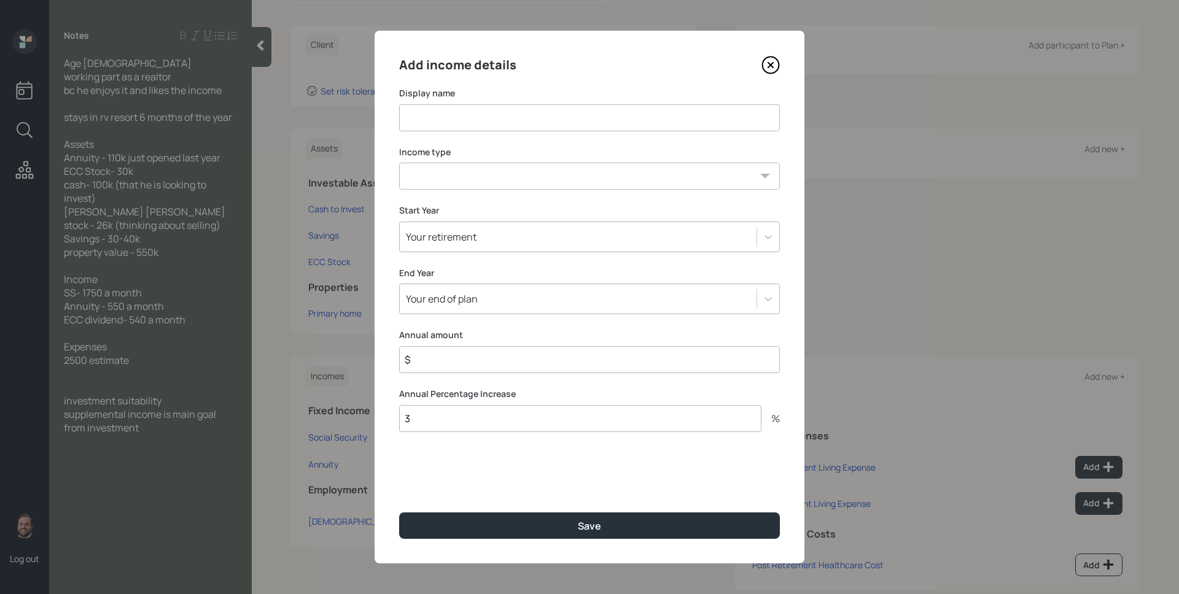
click at [527, 122] on input at bounding box center [589, 117] width 381 height 27
click at [505, 169] on select "Full-time work Part-time work Self employment Other" at bounding box center [589, 176] width 381 height 27
select select "other"
click at [399, 163] on select "Full-time work Part-time work Self employment Other" at bounding box center [589, 176] width 381 height 27
select select "dividend"
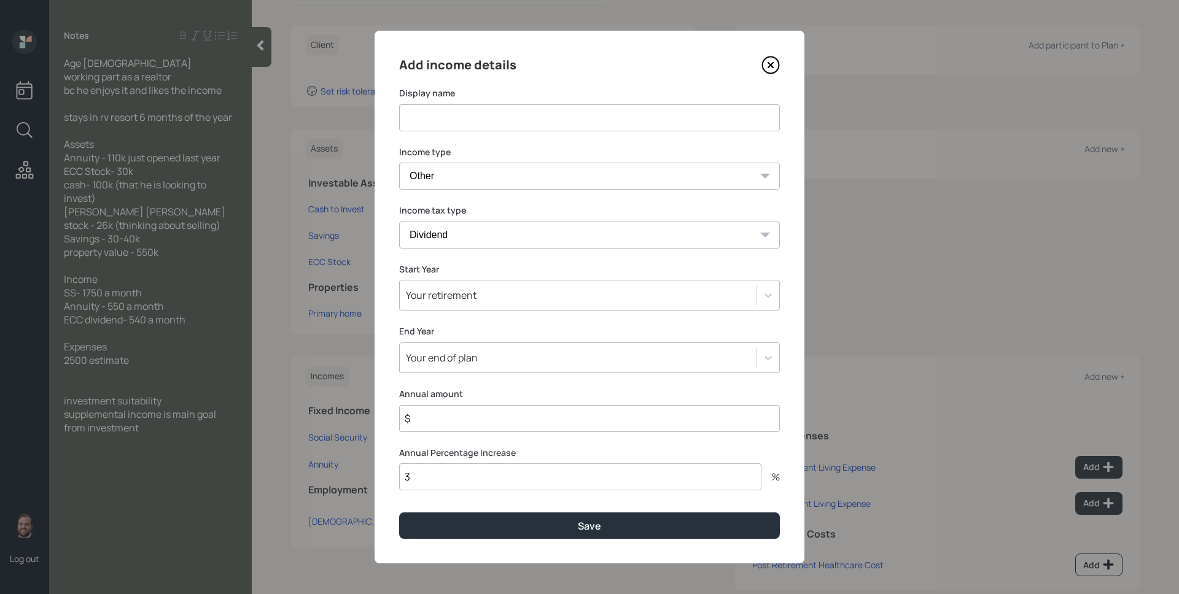
click at [399, 222] on select "Tax-free Earned Self Employment Alimony Royalties Pension / Annuity Interest Di…" at bounding box center [589, 235] width 381 height 27
click at [469, 112] on input at bounding box center [589, 117] width 381 height 27
type input "ECC Dividend"
click at [458, 416] on input "$" at bounding box center [589, 418] width 381 height 27
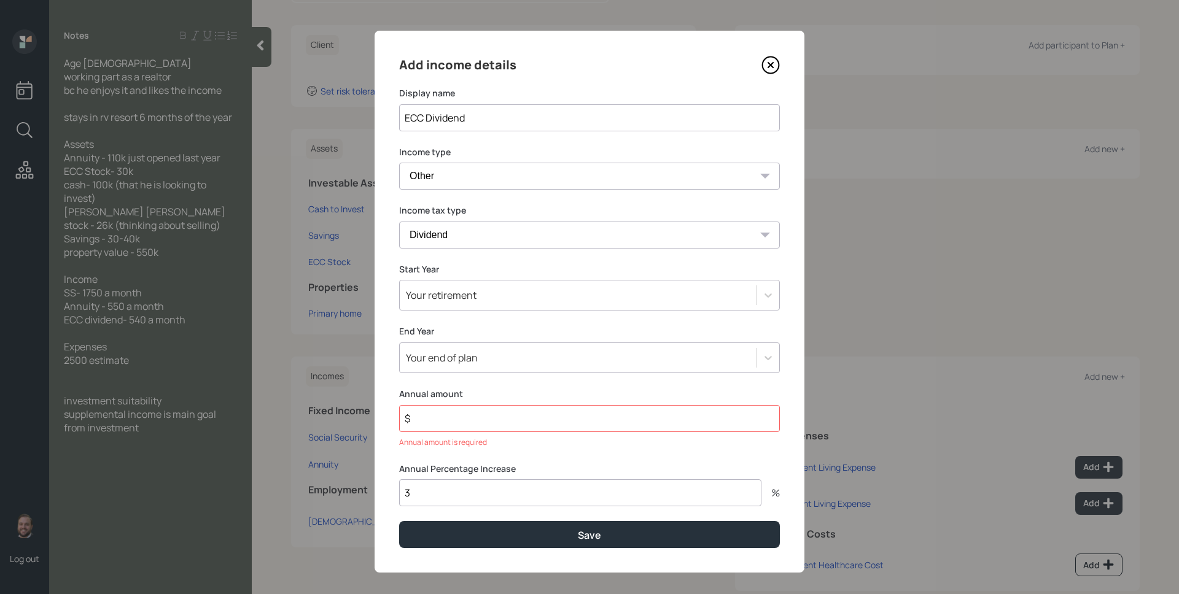
click at [526, 422] on input "$" at bounding box center [589, 418] width 381 height 27
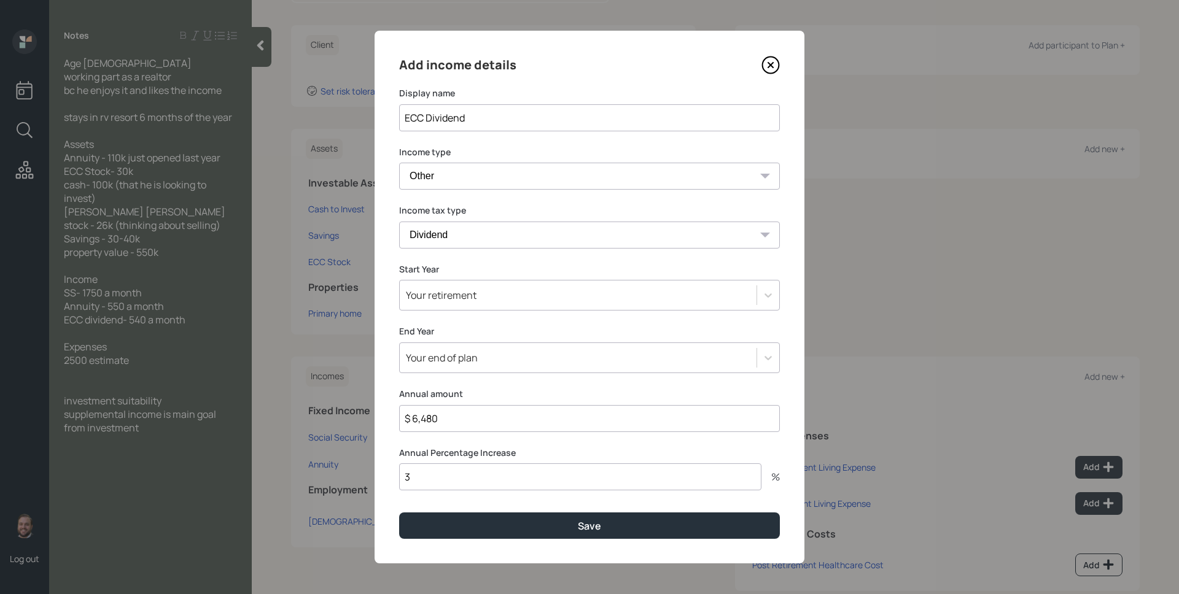
type input "$ 6,480"
click at [554, 541] on div "Add income details Display name ECC Dividend Income type Full-time work Part-ti…" at bounding box center [590, 297] width 430 height 533
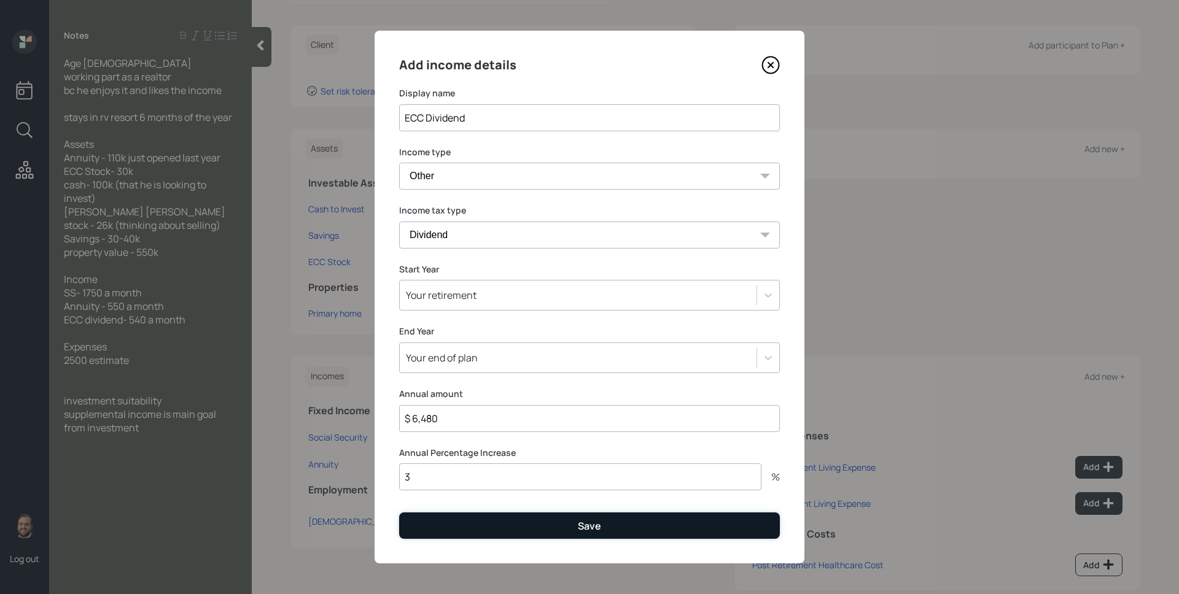
click at [556, 532] on button "Save" at bounding box center [589, 526] width 381 height 26
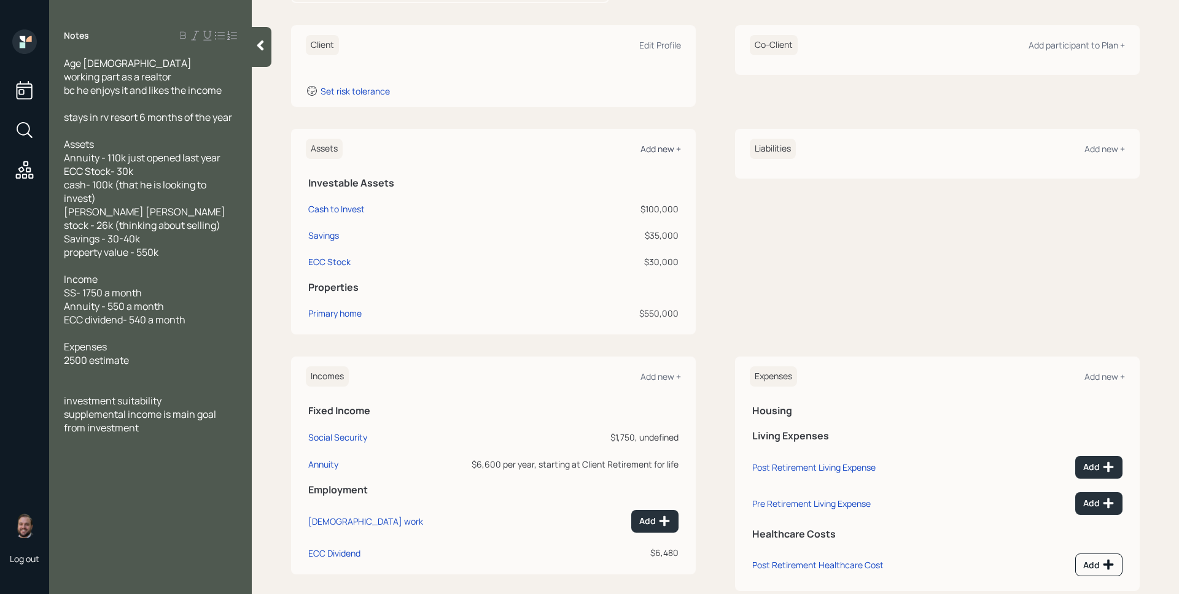
click at [666, 145] on div "Add new +" at bounding box center [660, 149] width 41 height 12
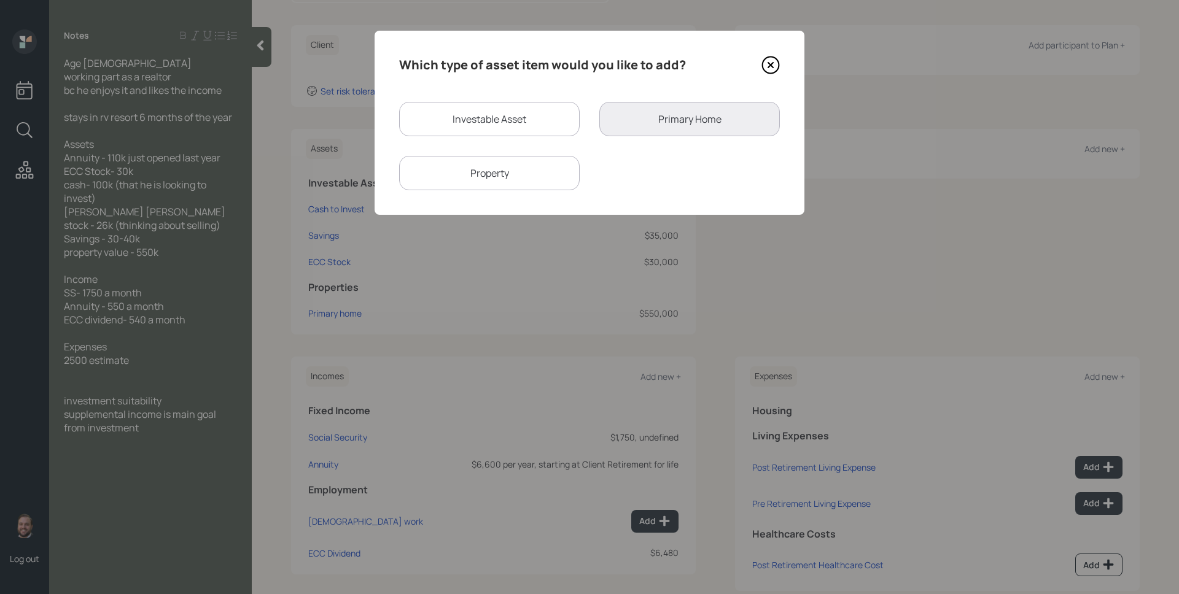
click at [482, 128] on div "Investable Asset" at bounding box center [489, 119] width 181 height 34
select select "taxable"
select select "balanced"
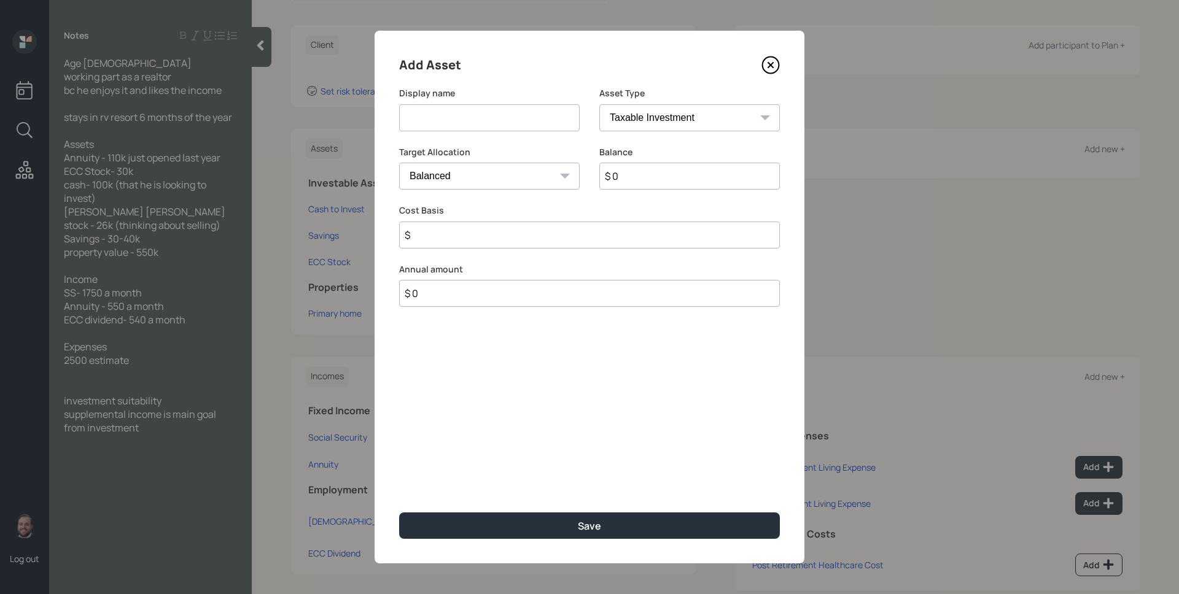
click at [482, 128] on input at bounding box center [489, 117] width 181 height 27
type input "Fannie Mae"
click at [506, 177] on select "Cash Conservative Balanced Aggressive" at bounding box center [489, 176] width 181 height 27
select select "conservative"
click at [399, 163] on select "Cash Conservative Balanced Aggressive" at bounding box center [489, 176] width 181 height 27
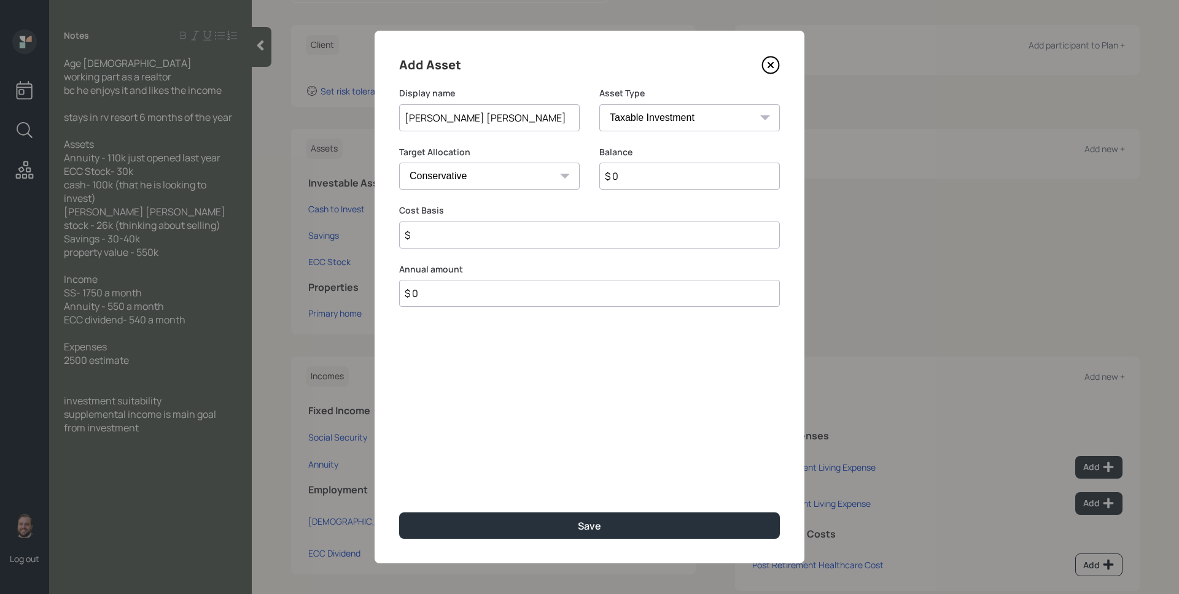
click at [672, 183] on input "$ 0" at bounding box center [689, 176] width 181 height 27
type input "$ 26,000"
type input "$ 0"
click at [399, 513] on button "Save" at bounding box center [589, 526] width 381 height 26
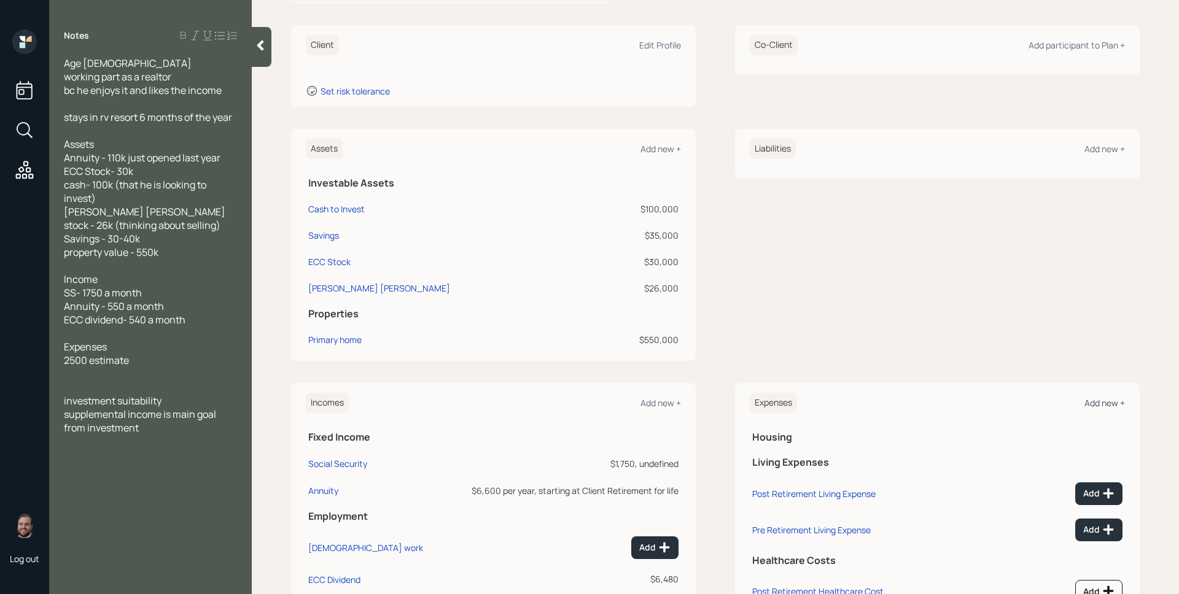
click at [1090, 402] on div "Add new +" at bounding box center [1104, 403] width 41 height 12
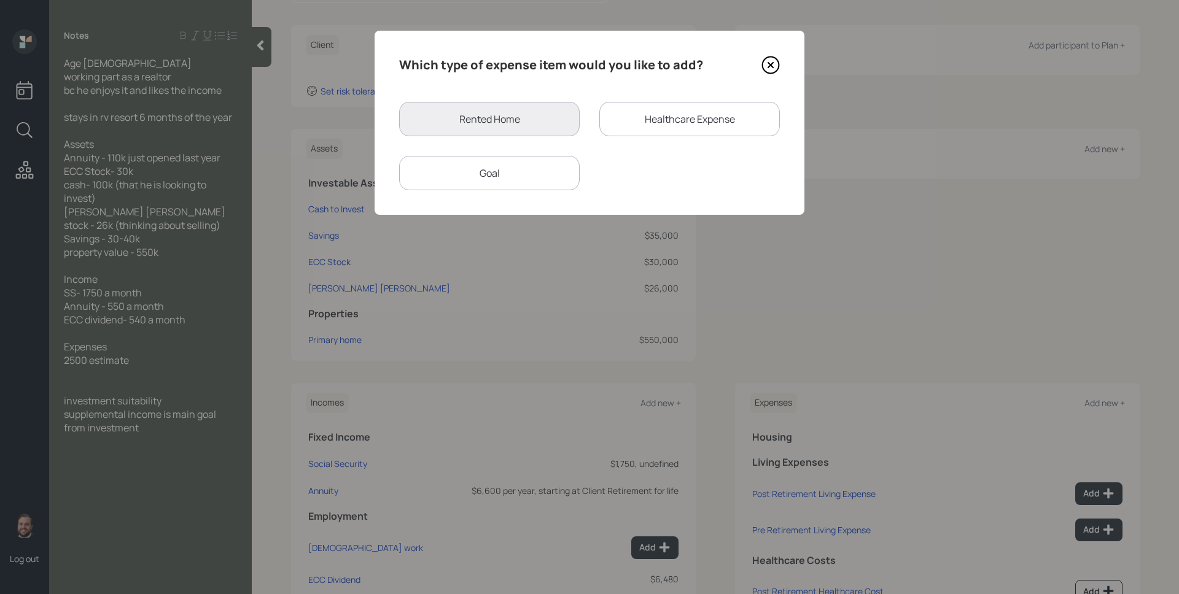
click at [775, 63] on icon at bounding box center [770, 65] width 18 height 18
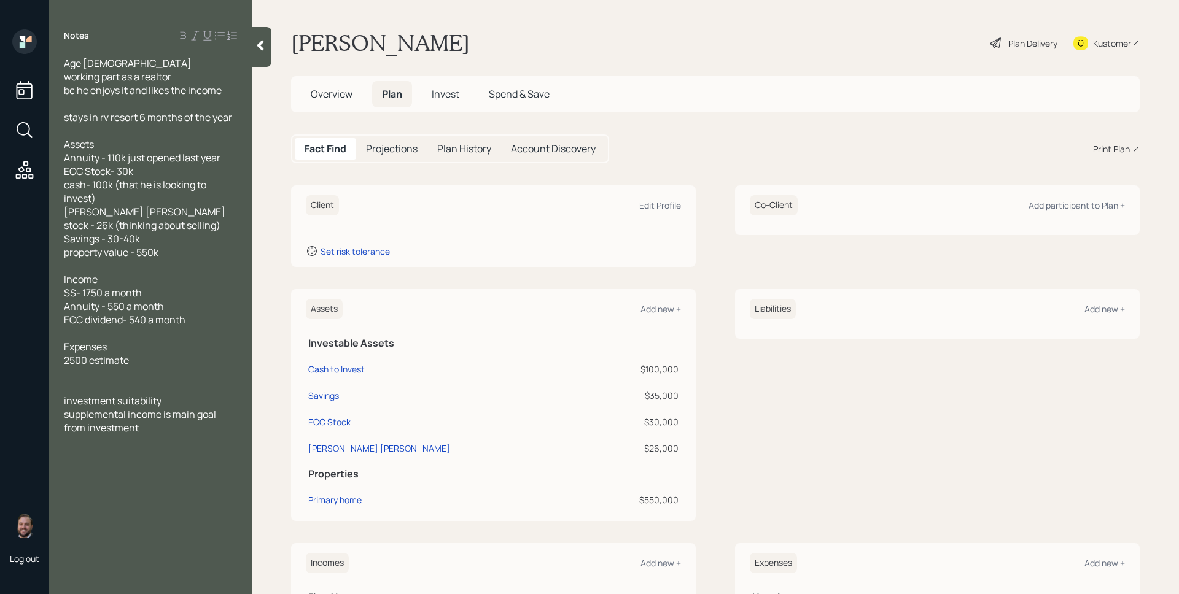
click at [651, 198] on div "Client Edit Profile" at bounding box center [493, 205] width 375 height 20
click at [649, 204] on div "Edit Profile" at bounding box center [660, 206] width 42 height 12
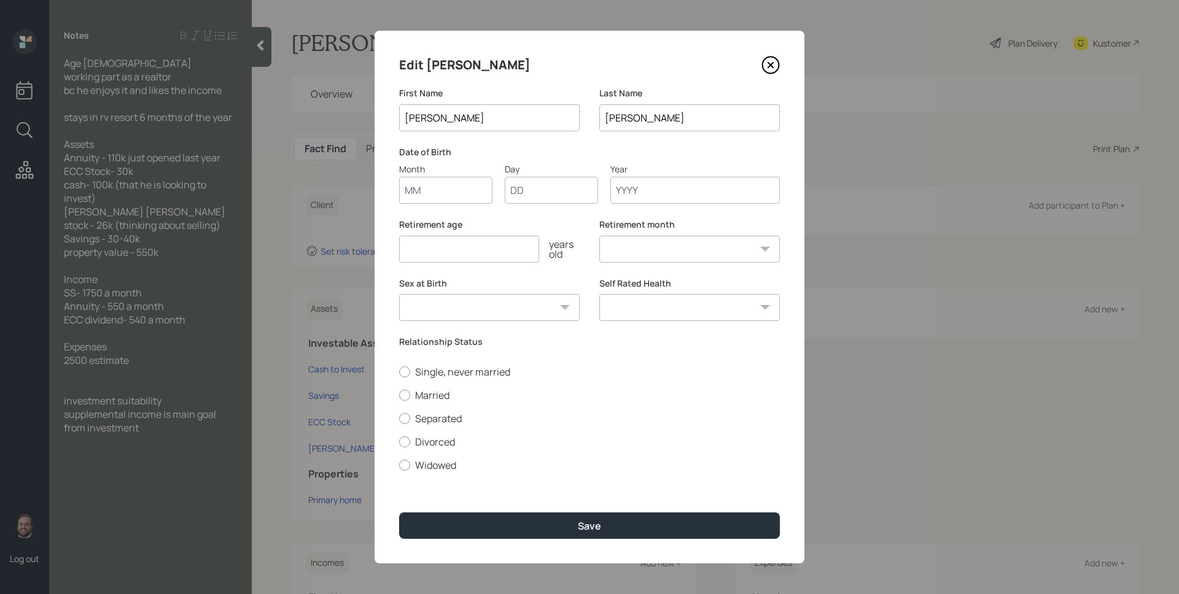
click at [436, 197] on input "Month" at bounding box center [445, 190] width 93 height 27
type input "01"
type input "1954"
select select "1"
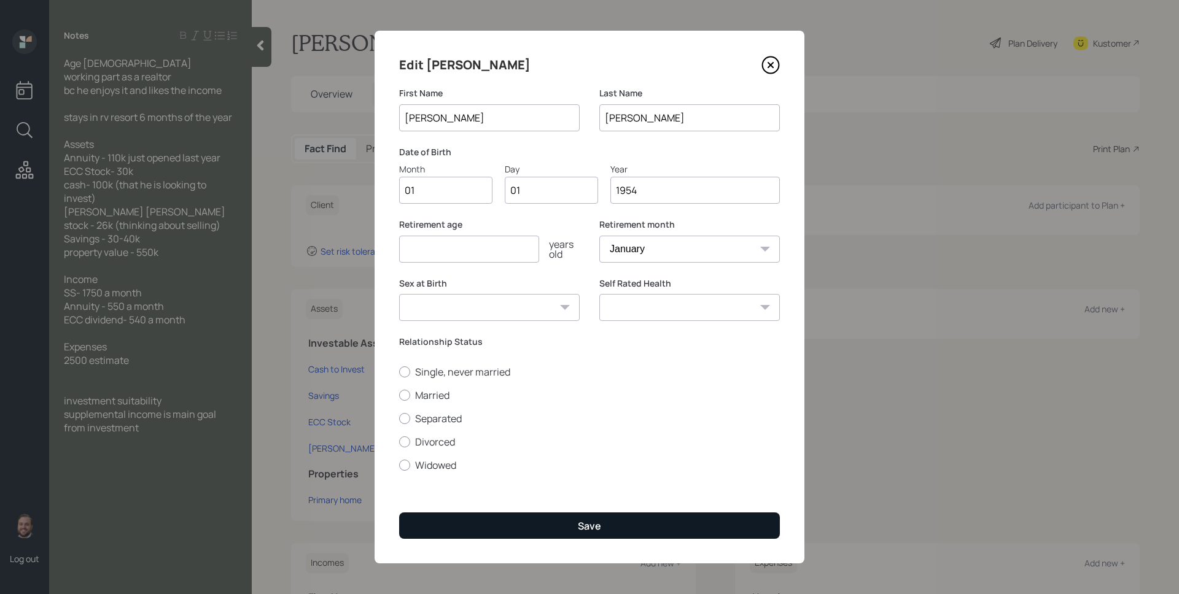
type input "1954"
click at [611, 526] on button "Save" at bounding box center [589, 526] width 381 height 26
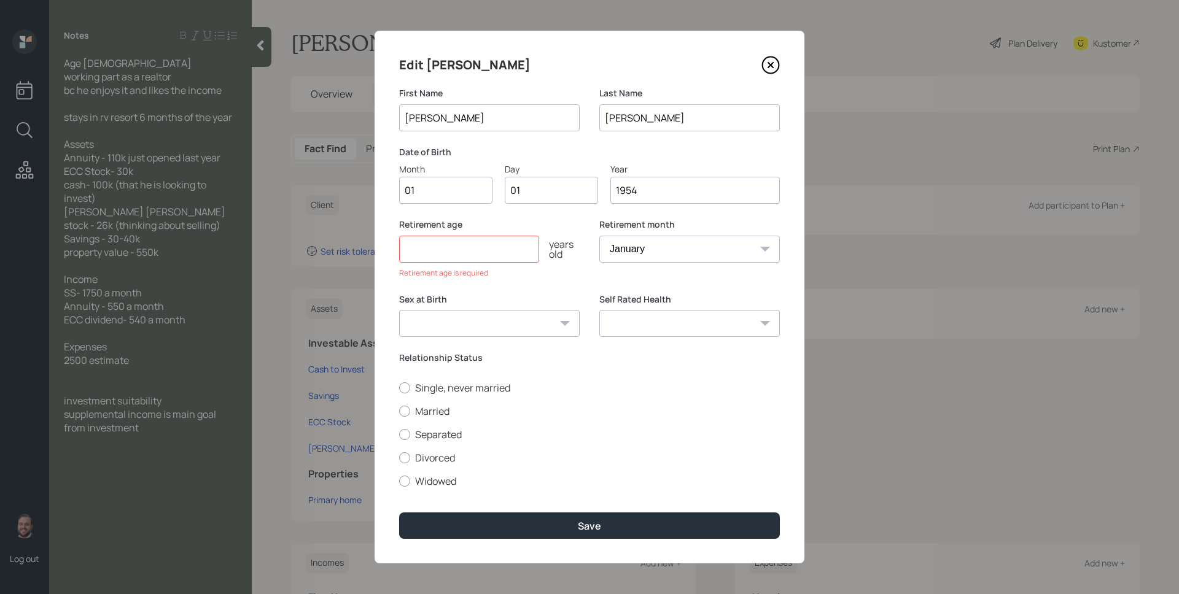
click at [512, 240] on input "number" at bounding box center [469, 249] width 140 height 27
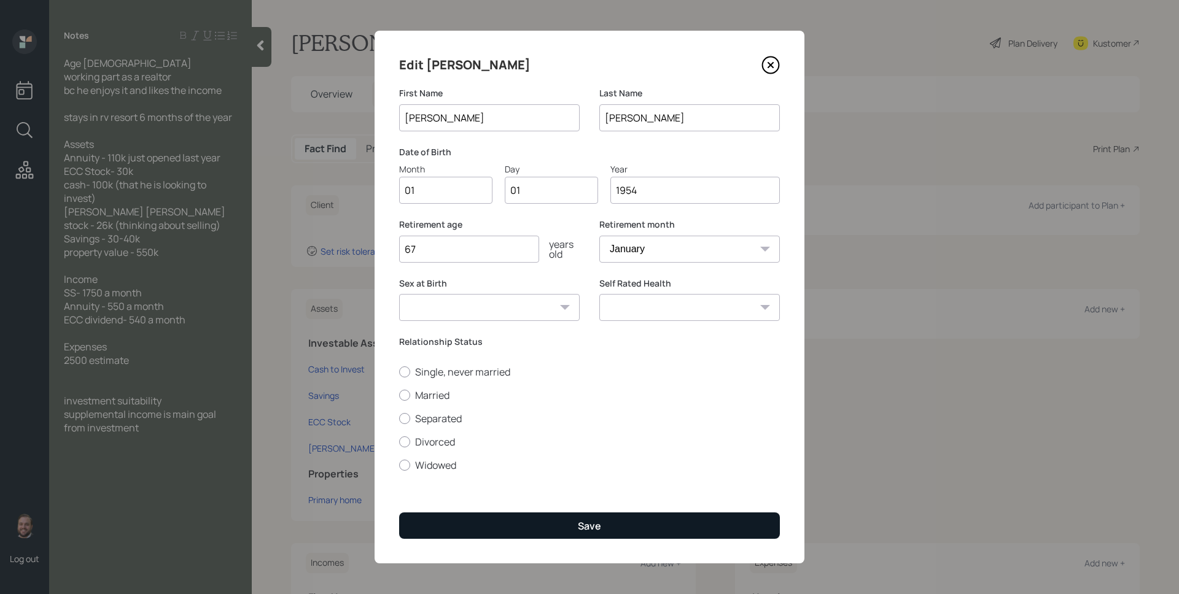
type input "67"
click at [617, 516] on button "Save" at bounding box center [589, 526] width 381 height 26
